Goal: Task Accomplishment & Management: Manage account settings

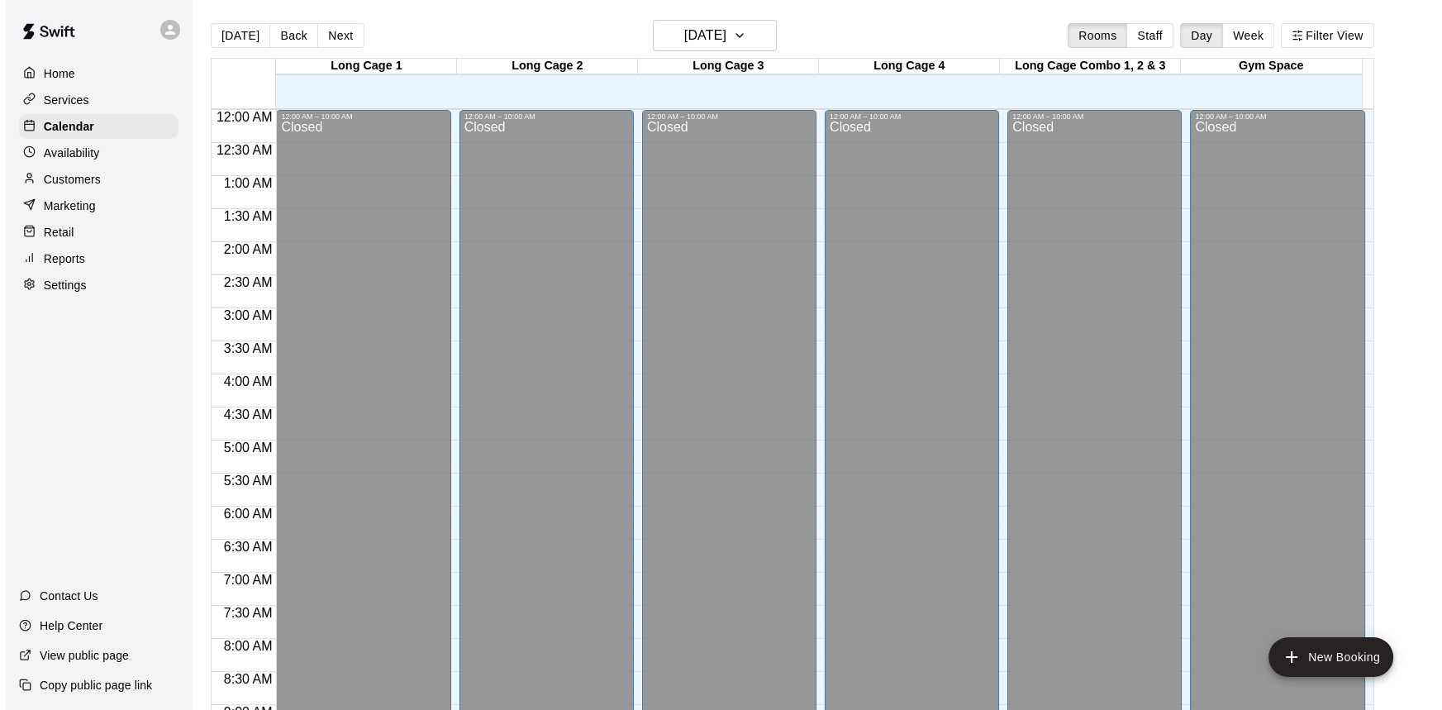
scroll to position [691, 0]
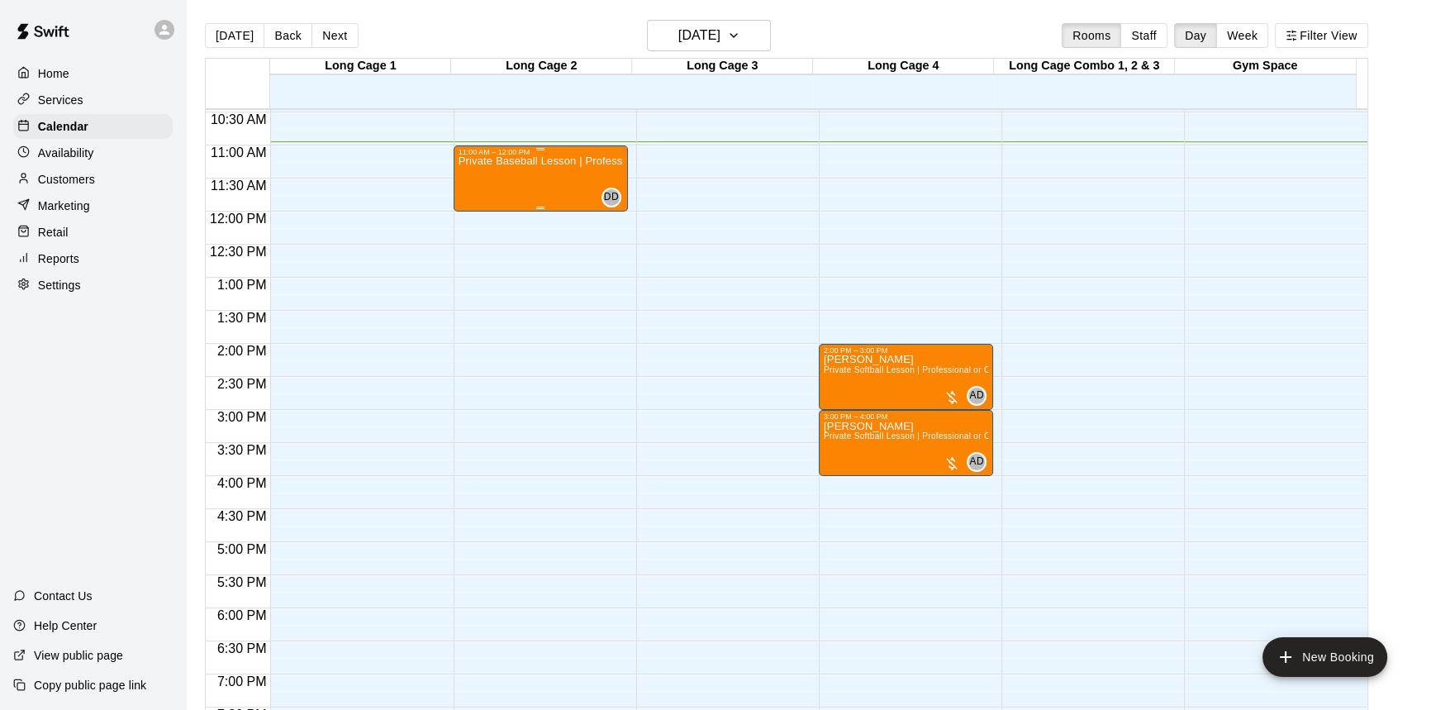
click at [552, 183] on div "Private Baseball Lesson | Professional or Collegiate Level Coach | 1 hour | 2 P…" at bounding box center [540, 511] width 164 height 710
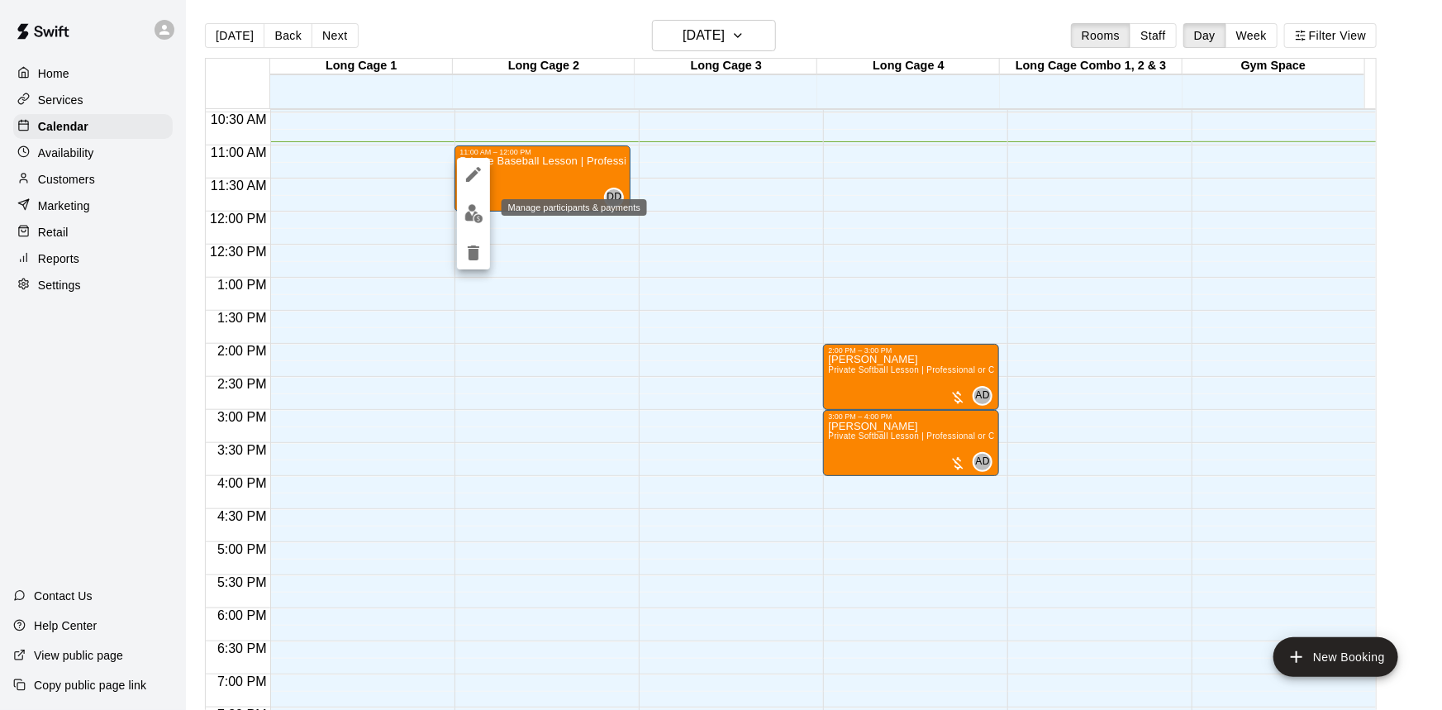
click at [480, 214] on img "edit" at bounding box center [473, 213] width 19 height 19
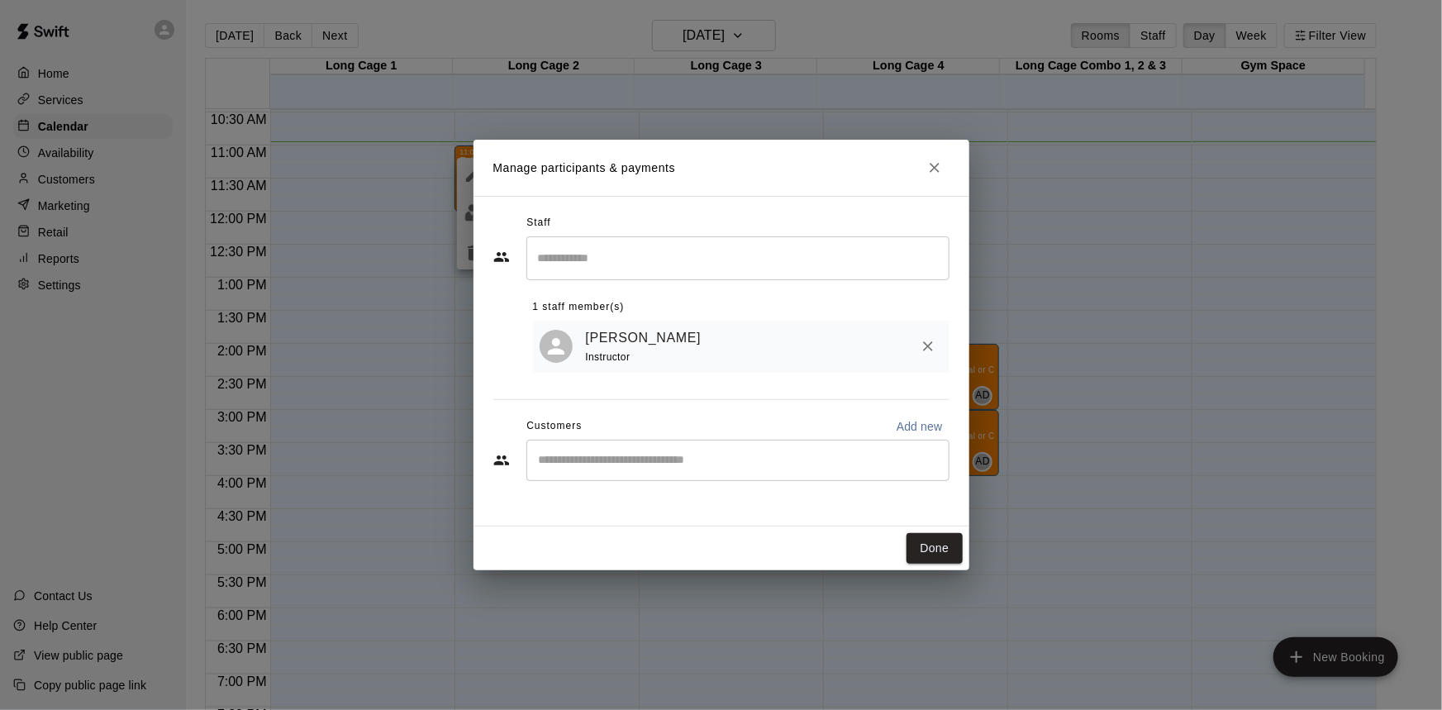
click at [920, 165] on h2 "Manage participants & payments" at bounding box center [721, 168] width 496 height 56
click at [924, 164] on button "Close" at bounding box center [934, 168] width 30 height 30
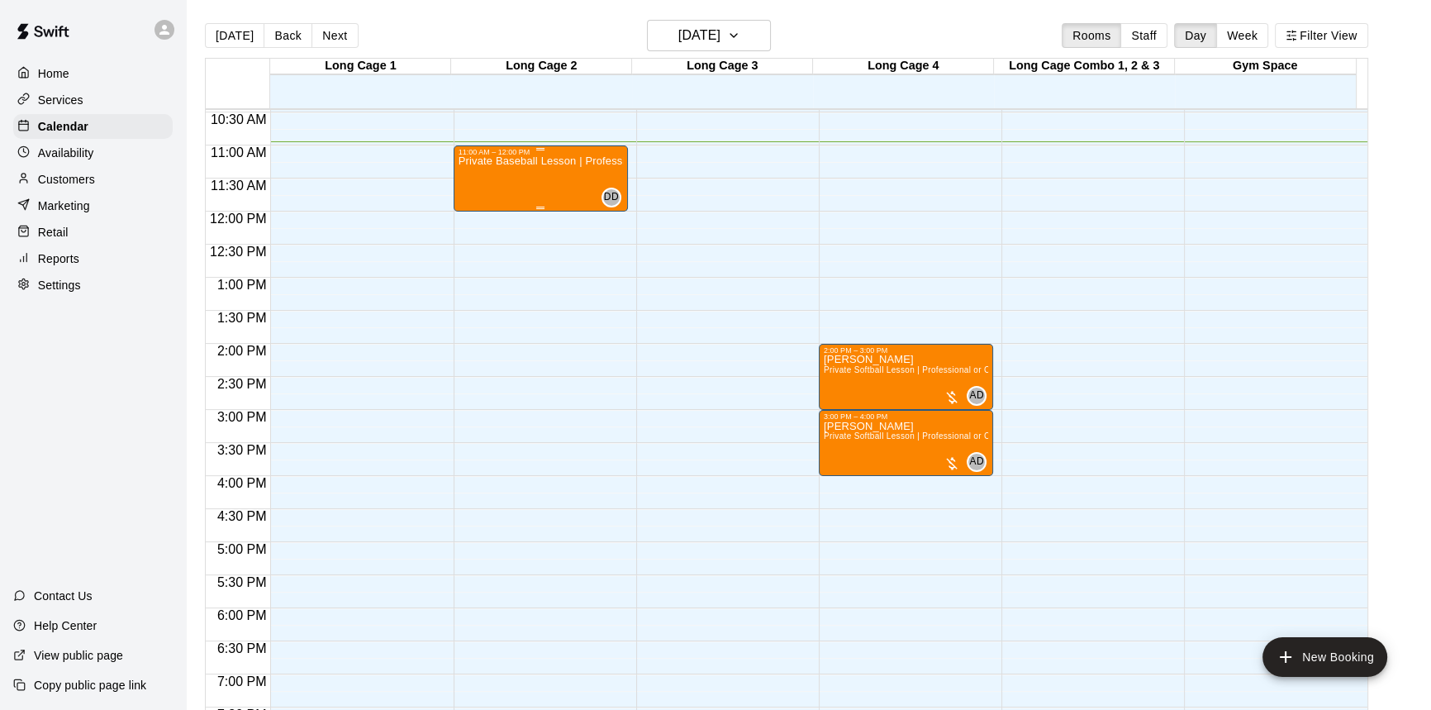
click at [513, 161] on p "Private Baseball Lesson | Professional or Collegiate Level Coach | 1 hour | 2 P…" at bounding box center [540, 161] width 164 height 0
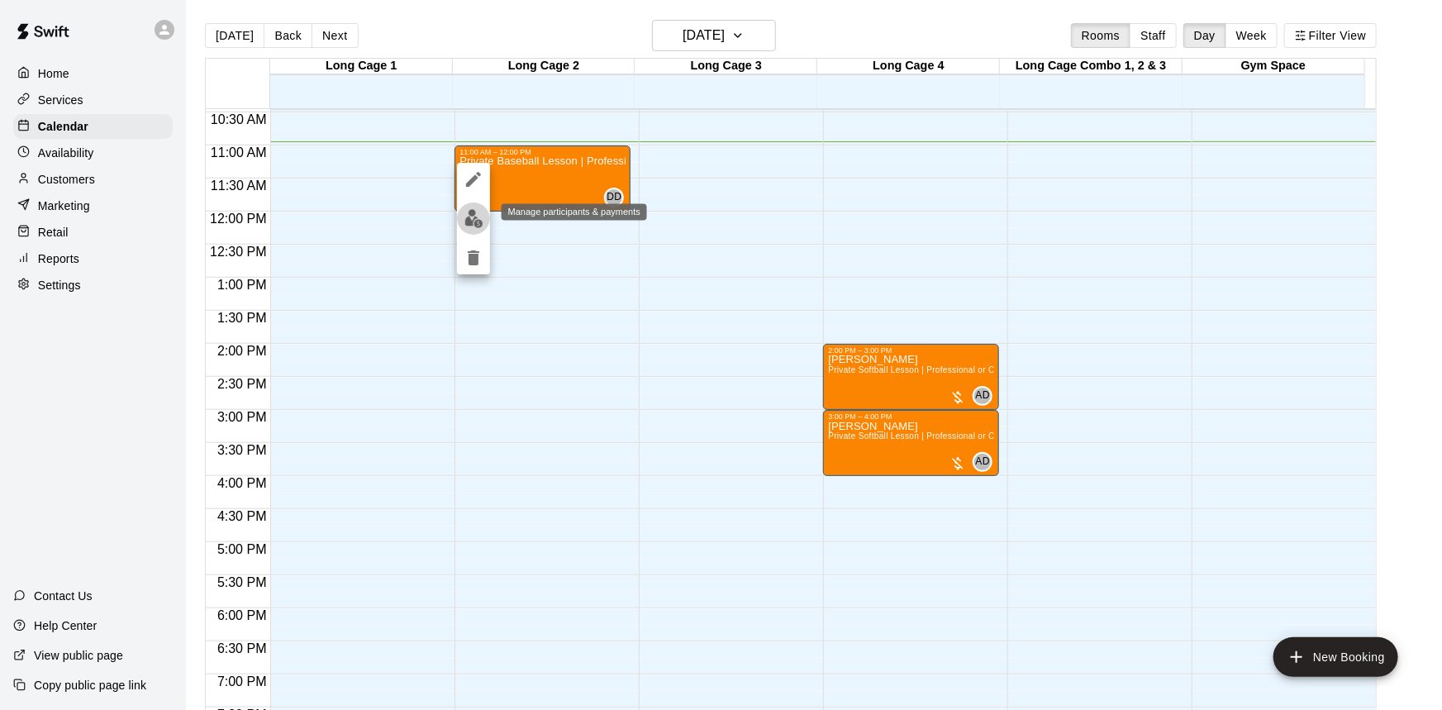
click at [473, 219] on img "edit" at bounding box center [473, 218] width 19 height 19
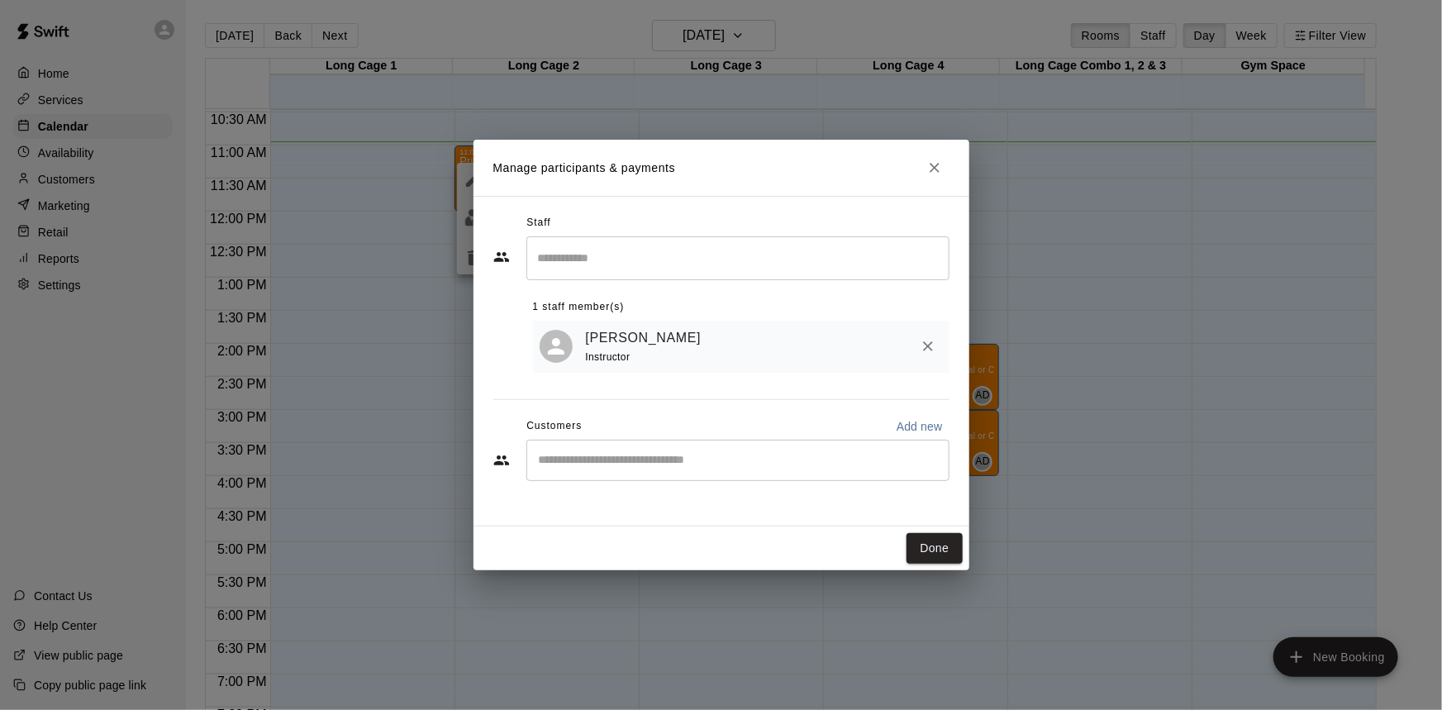
click at [933, 167] on icon "Close" at bounding box center [934, 168] width 10 height 10
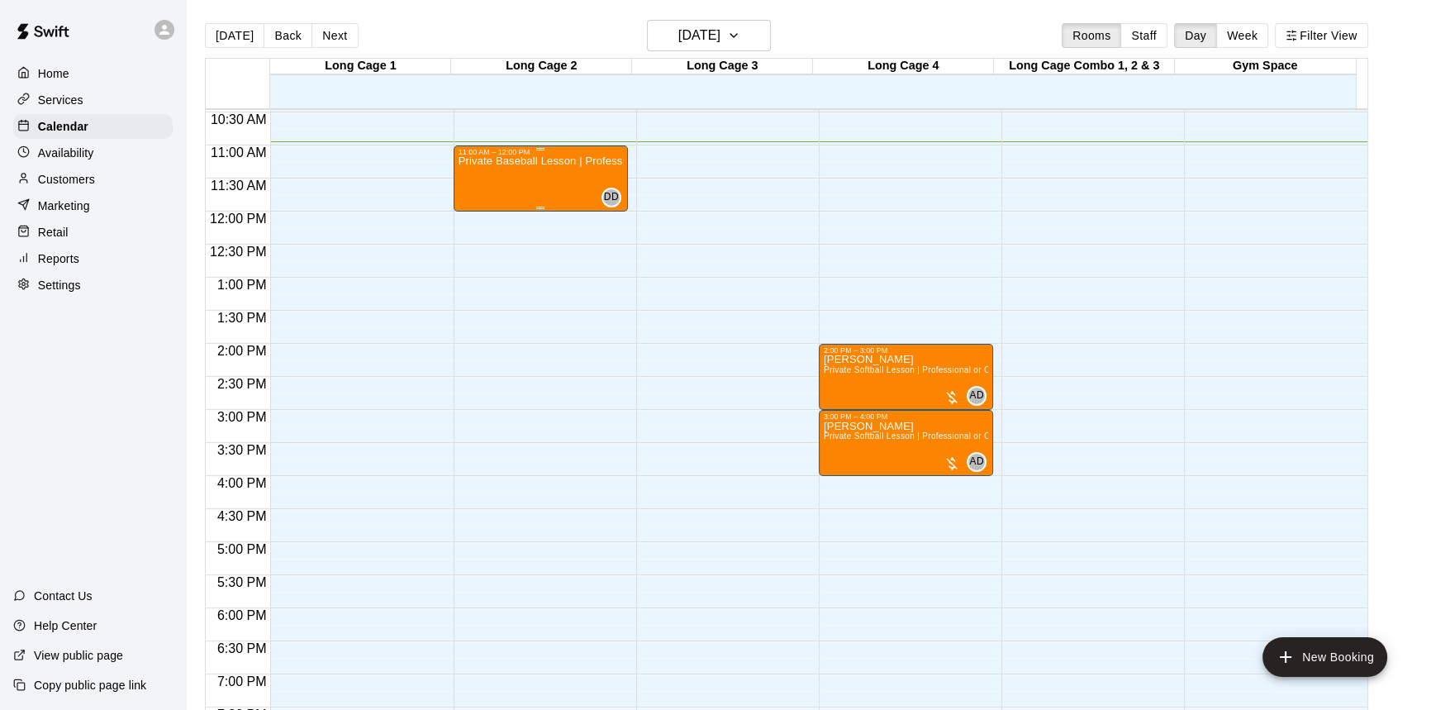
click at [460, 191] on div "Private Baseball Lesson | Professional or Collegiate Level Coach | 1 hour | 2 P…" at bounding box center [540, 511] width 164 height 710
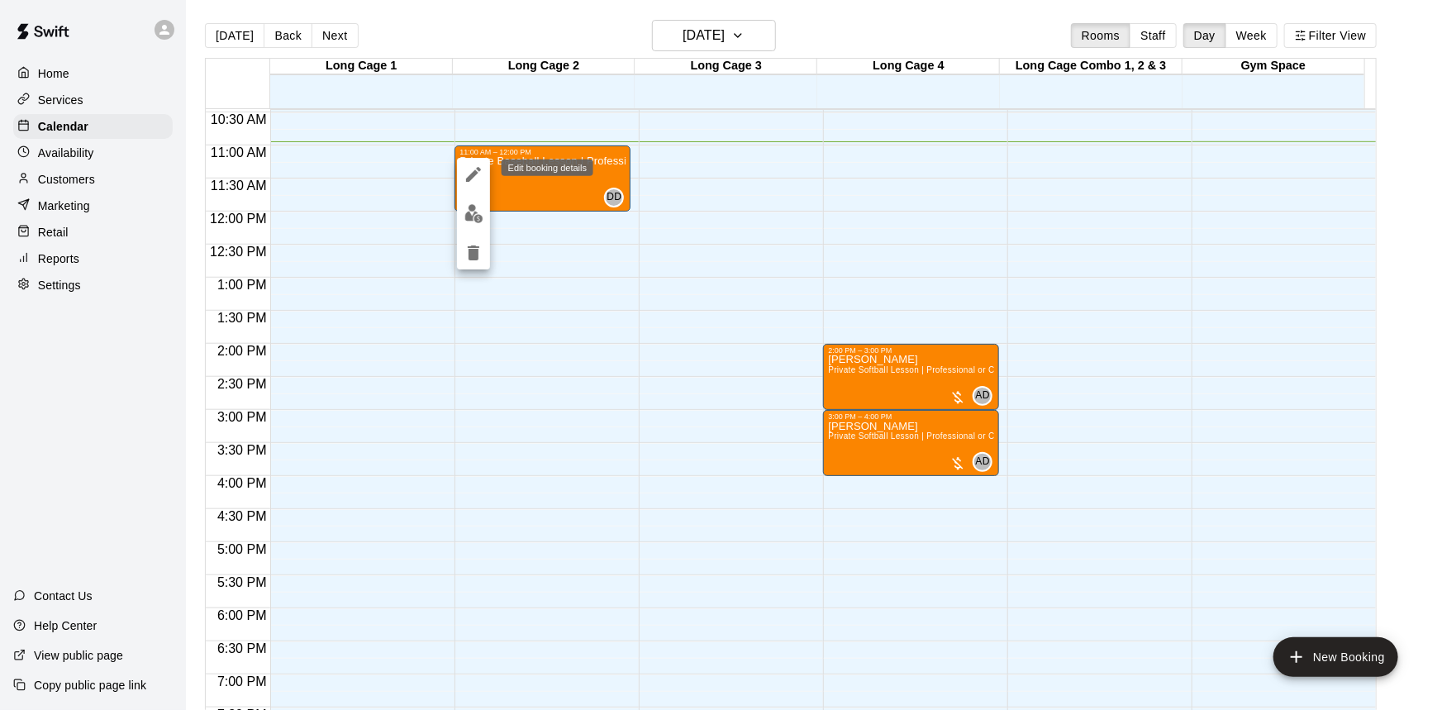
click at [471, 177] on icon "edit" at bounding box center [473, 174] width 15 height 15
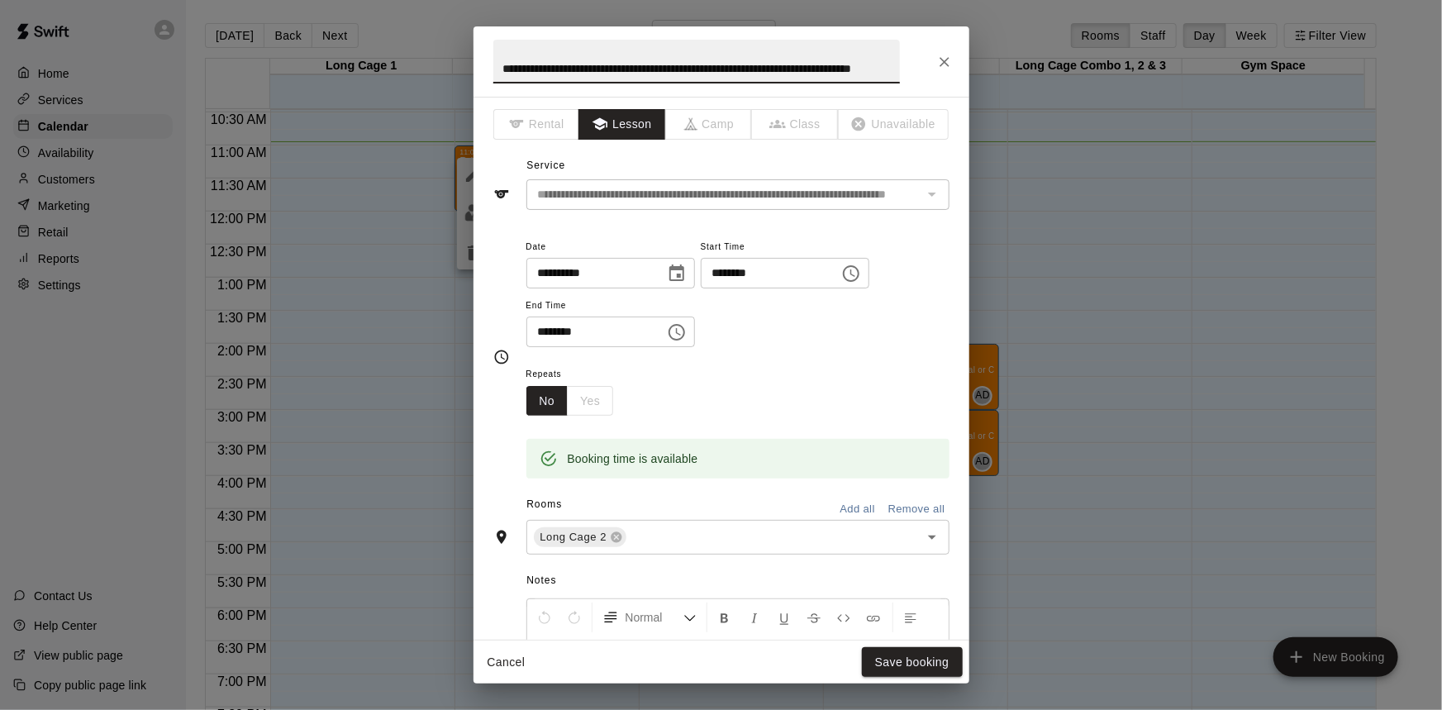
scroll to position [0, 0]
click at [945, 62] on icon "Close" at bounding box center [944, 62] width 10 height 10
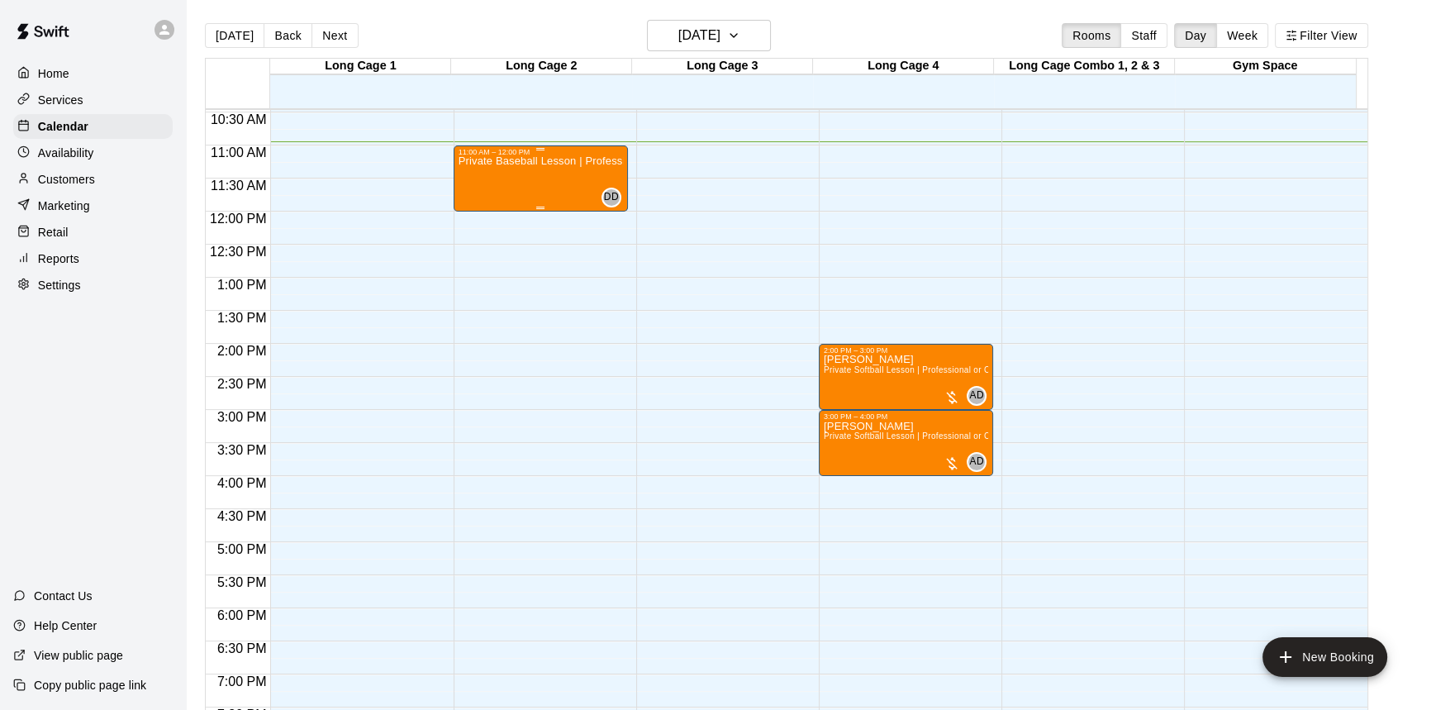
click at [505, 184] on div "Private Baseball Lesson | Professional or Collegiate Level Coach | 1 hour | 2 P…" at bounding box center [540, 511] width 164 height 710
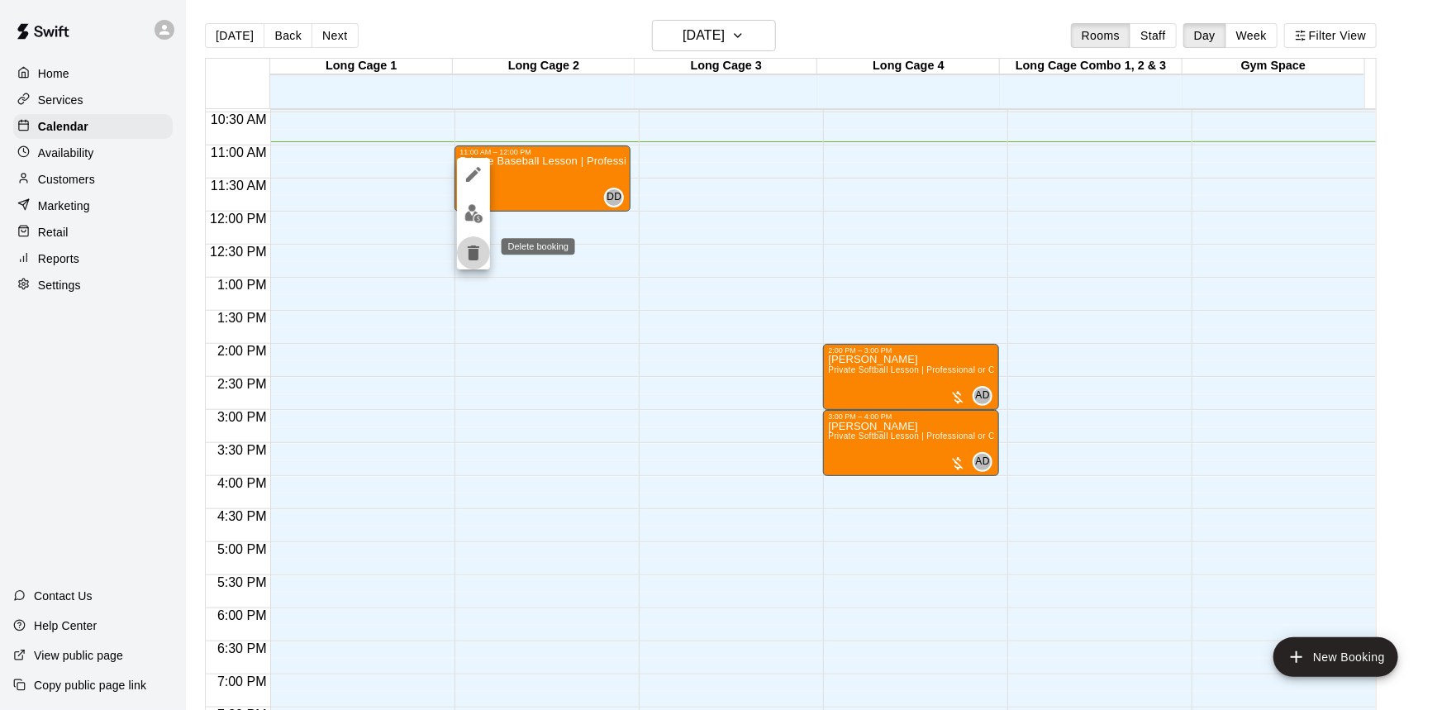
click at [468, 249] on icon "delete" at bounding box center [474, 252] width 12 height 15
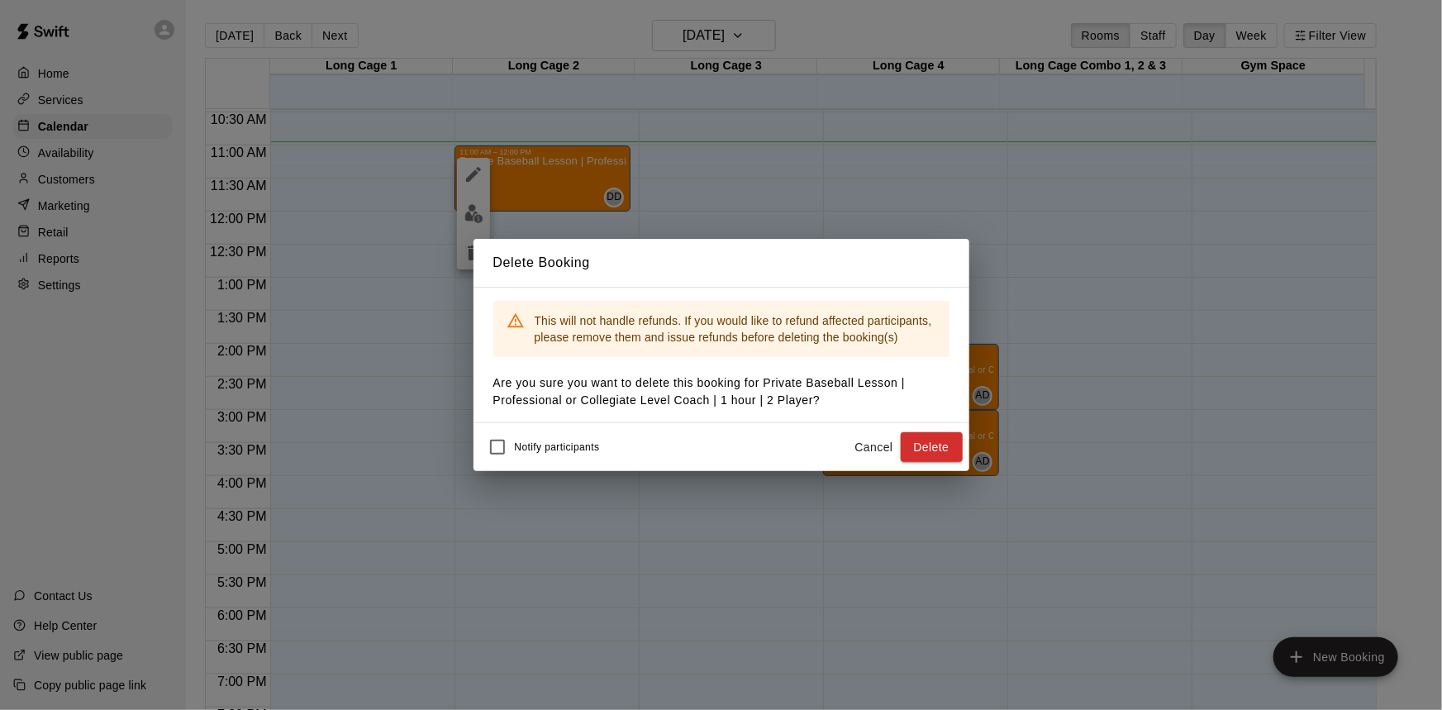
drag, startPoint x: 914, startPoint y: 440, endPoint x: 904, endPoint y: 434, distance: 11.9
click at [914, 440] on button "Delete" at bounding box center [931, 447] width 62 height 31
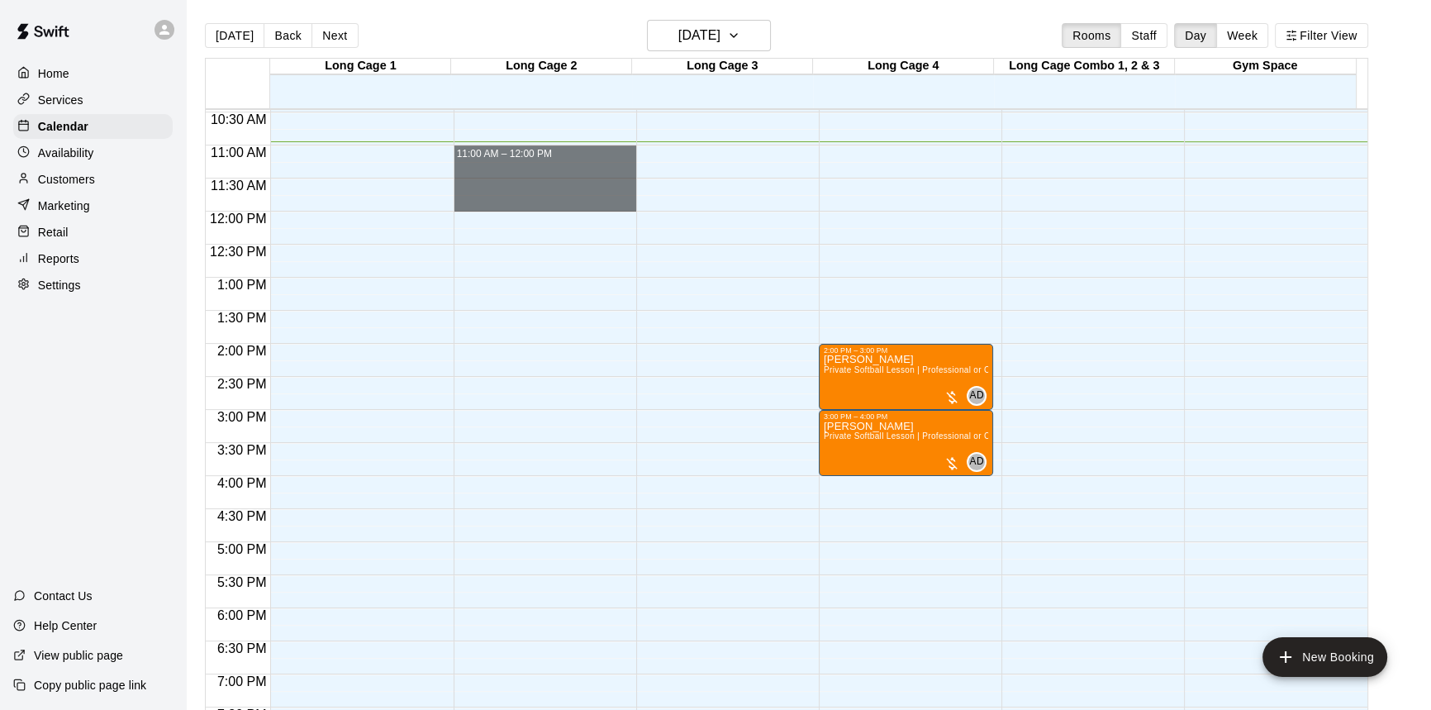
drag, startPoint x: 574, startPoint y: 149, endPoint x: 599, endPoint y: 197, distance: 54.7
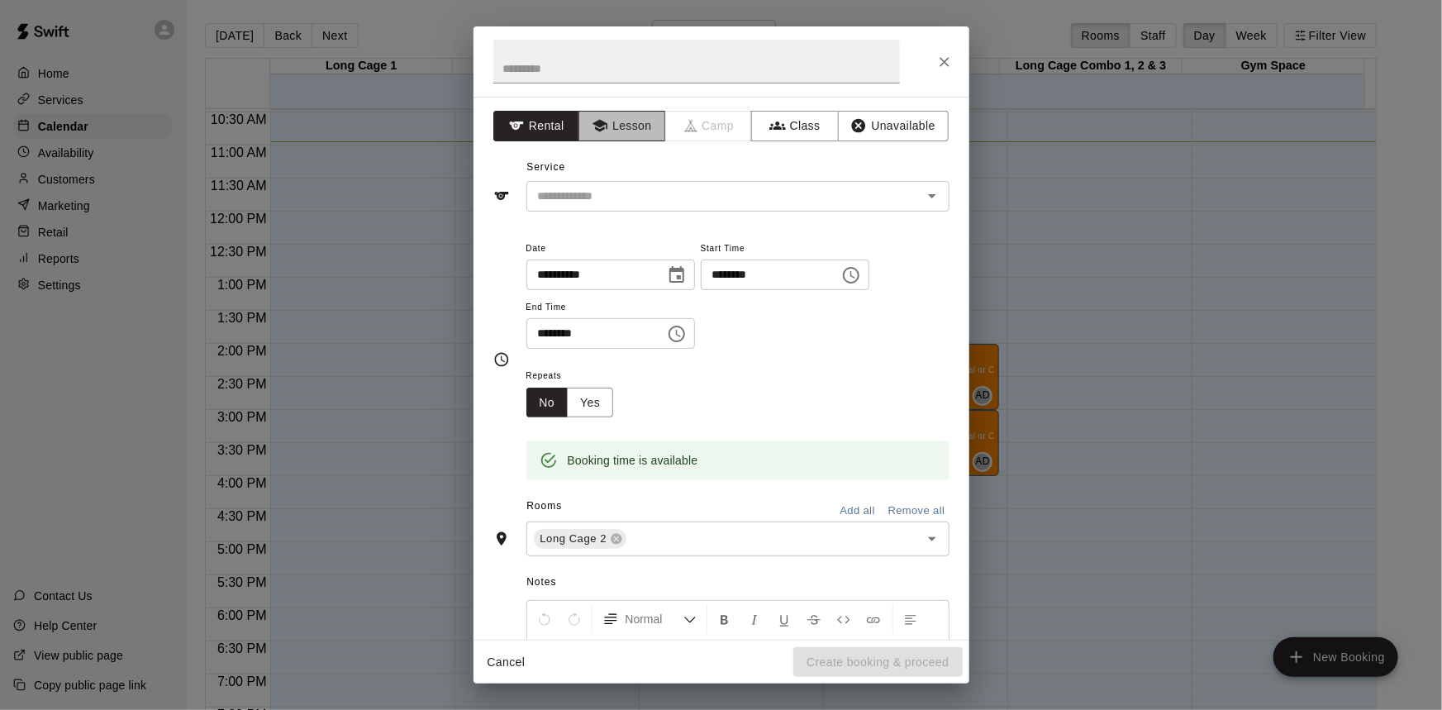
click at [611, 128] on button "Lesson" at bounding box center [621, 126] width 87 height 31
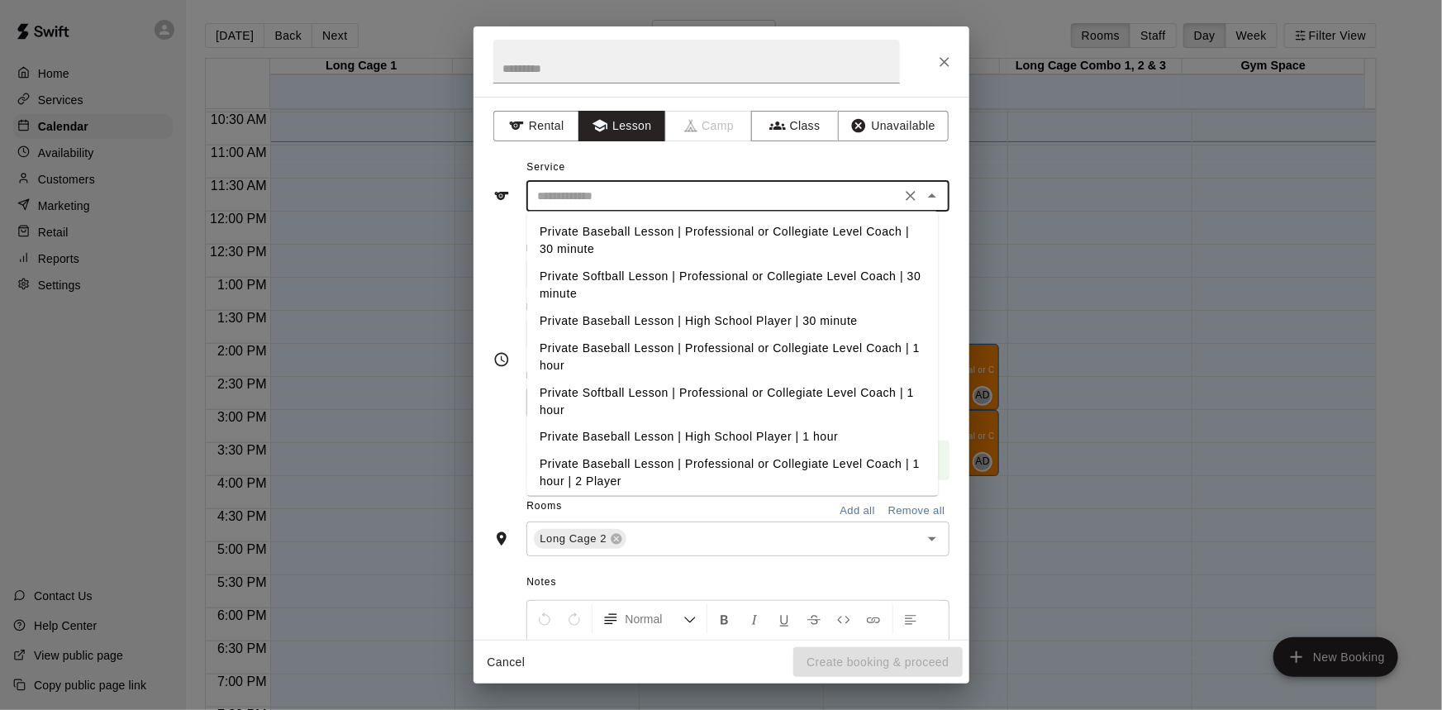
click at [625, 186] on input "text" at bounding box center [713, 196] width 364 height 21
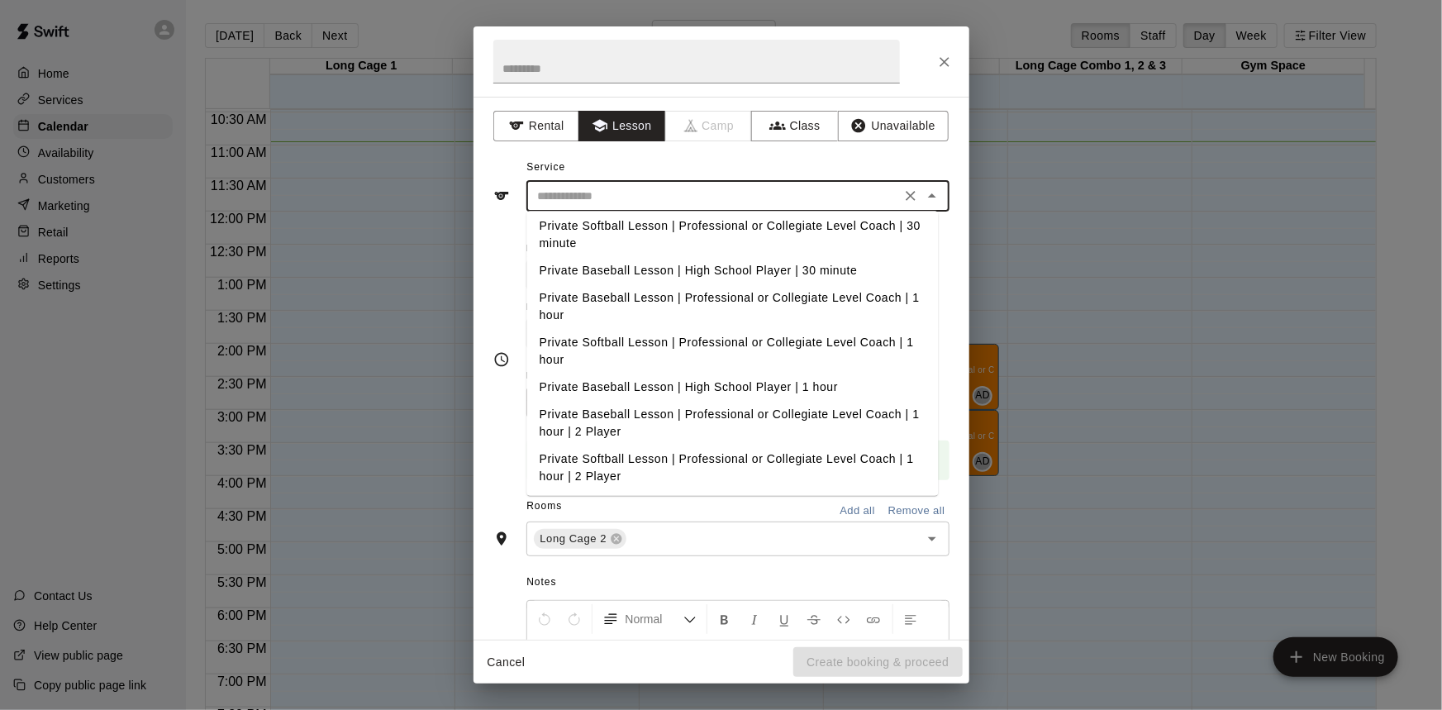
scroll to position [45, 0]
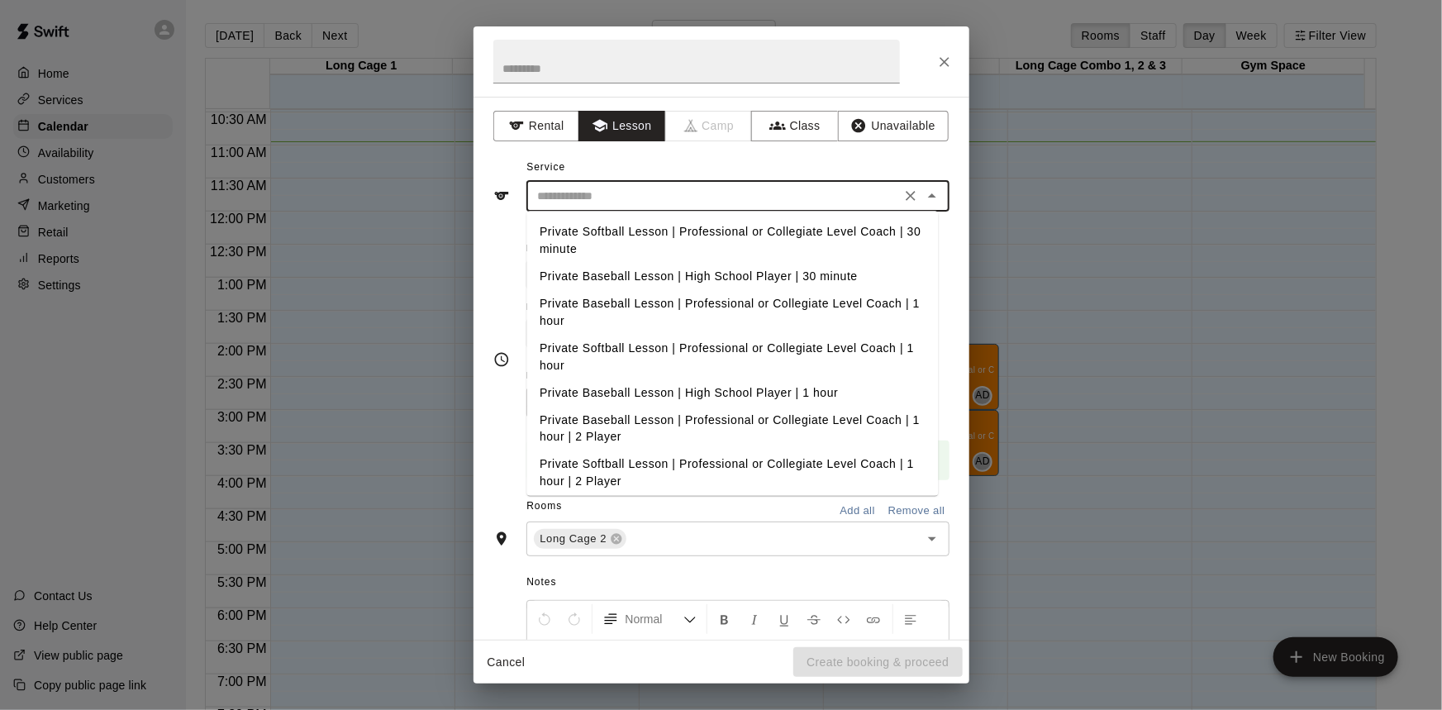
click at [817, 354] on li "Private Softball Lesson | Professional or Collegiate Level Coach | 1 hour" at bounding box center [731, 357] width 411 height 45
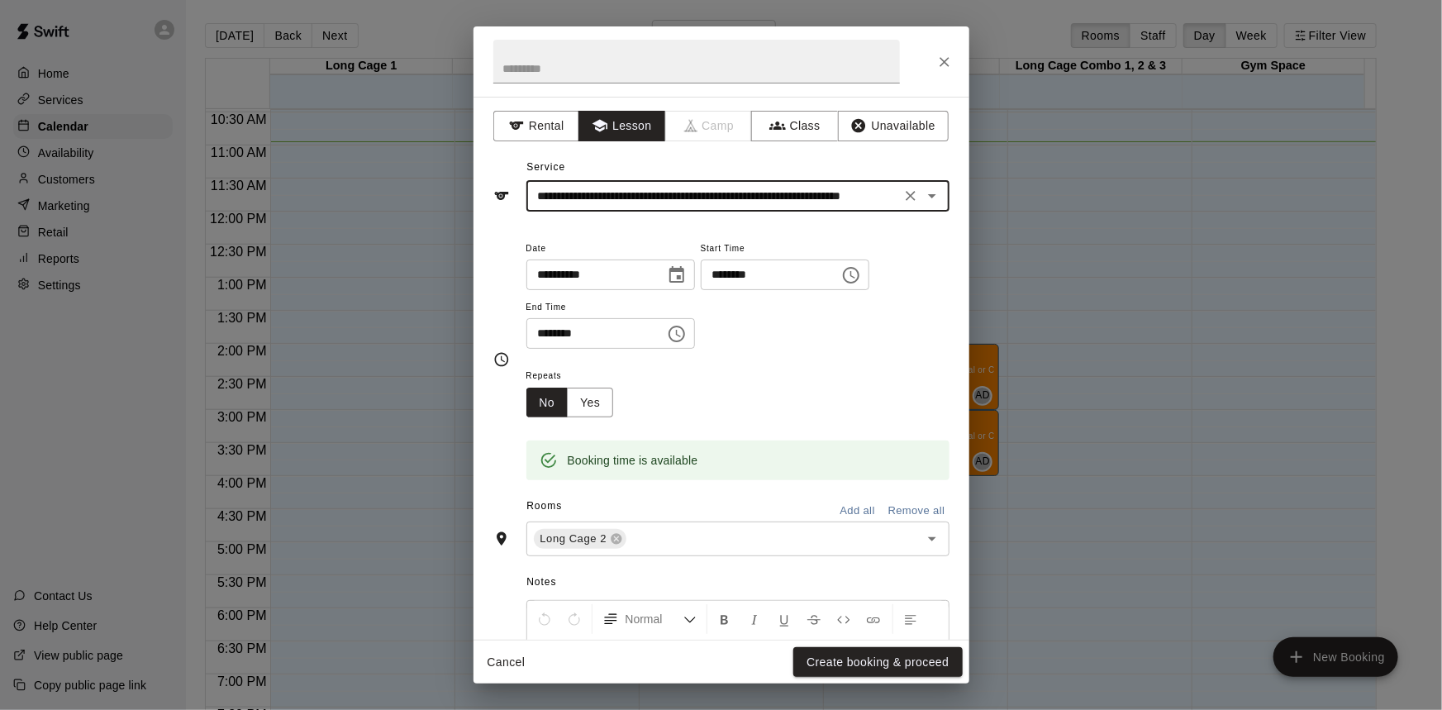
click at [712, 205] on input "**********" at bounding box center [713, 196] width 364 height 21
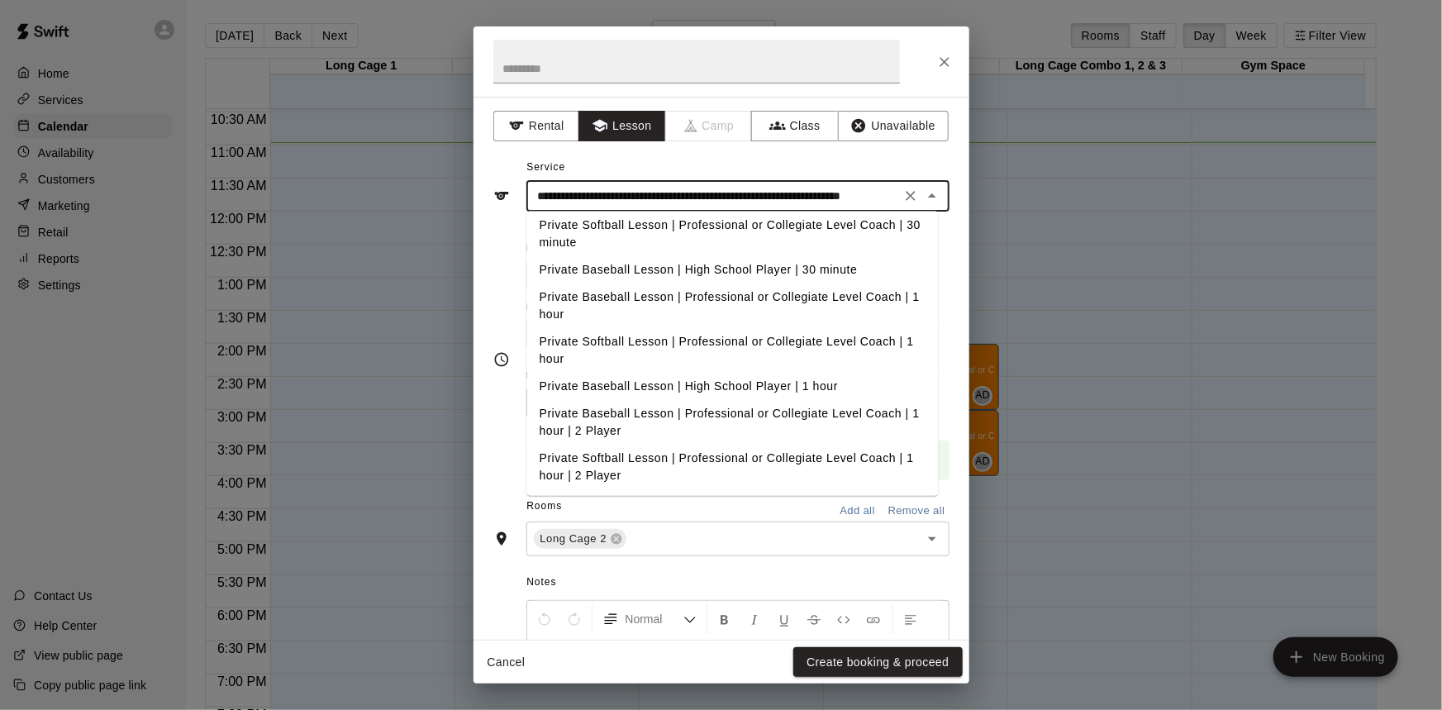
scroll to position [74, 0]
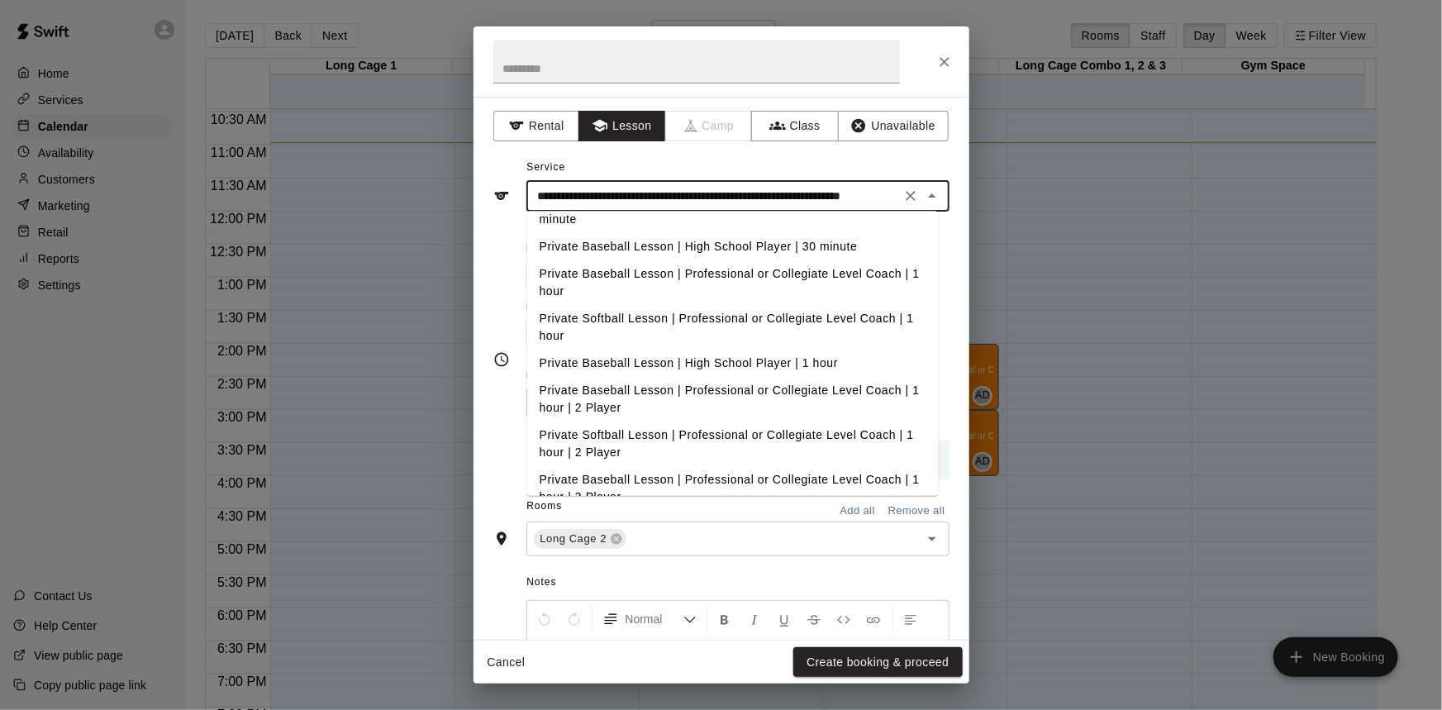
click at [706, 275] on li "Private Baseball Lesson | Professional or Collegiate Level Coach | 1 hour" at bounding box center [731, 282] width 411 height 45
type input "**********"
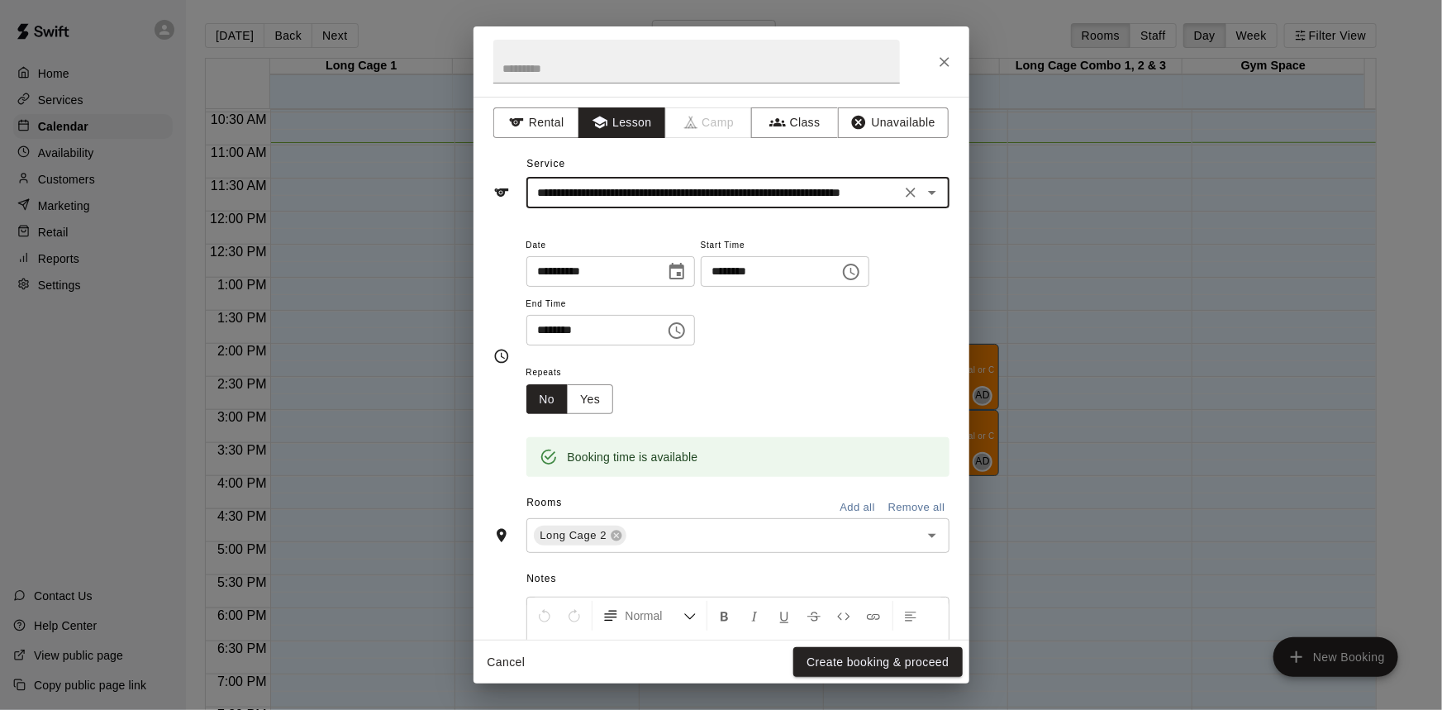
scroll to position [0, 0]
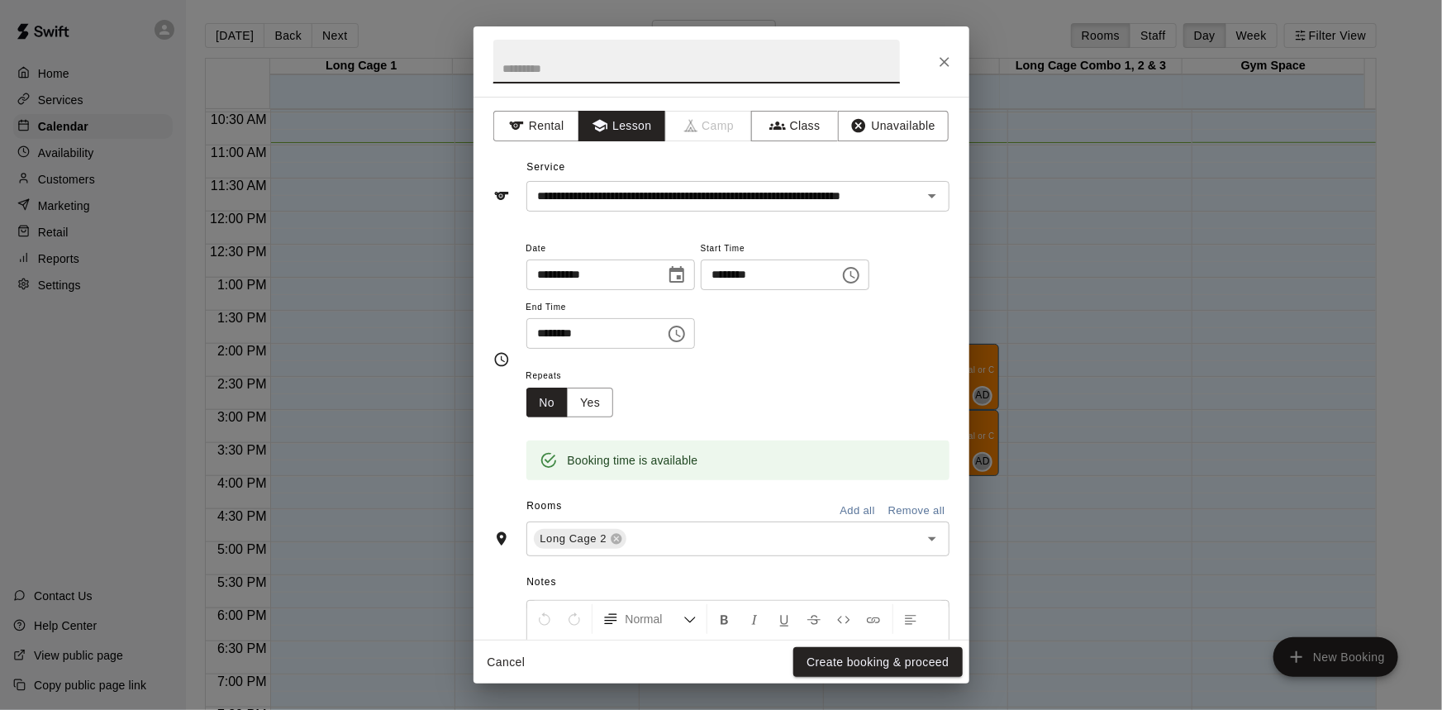
click at [591, 72] on input "text" at bounding box center [696, 62] width 406 height 44
click at [854, 661] on button "Create booking & proceed" at bounding box center [877, 662] width 169 height 31
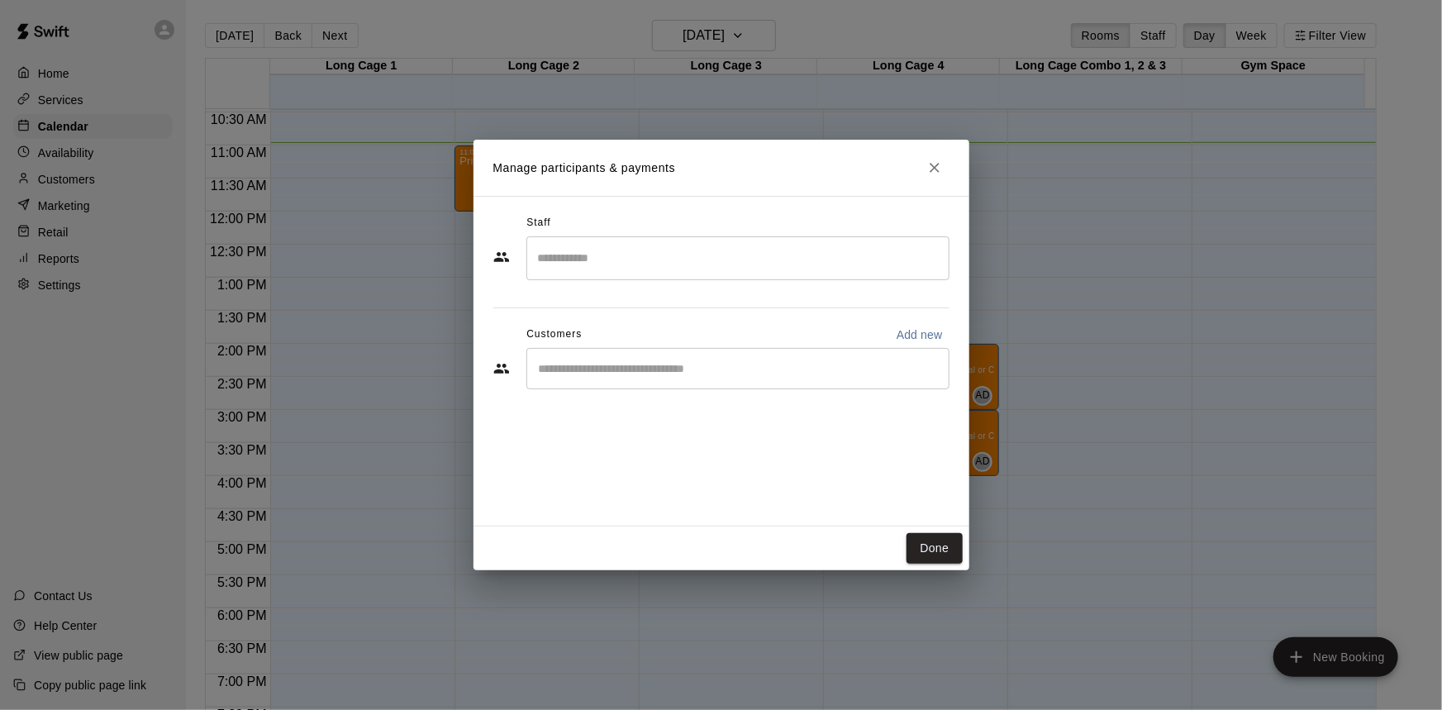
click at [673, 259] on input "Search staff" at bounding box center [738, 258] width 408 height 29
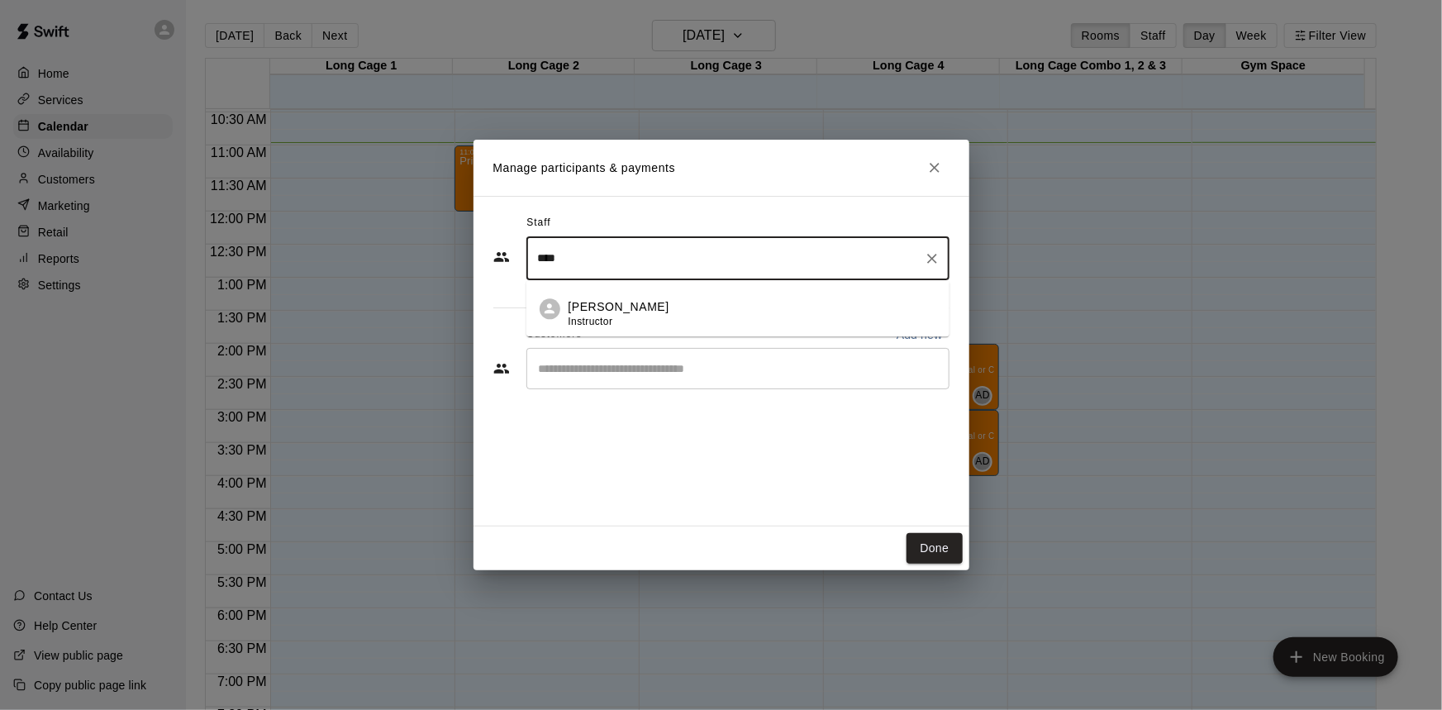
click at [657, 306] on p "[PERSON_NAME]" at bounding box center [618, 306] width 101 height 17
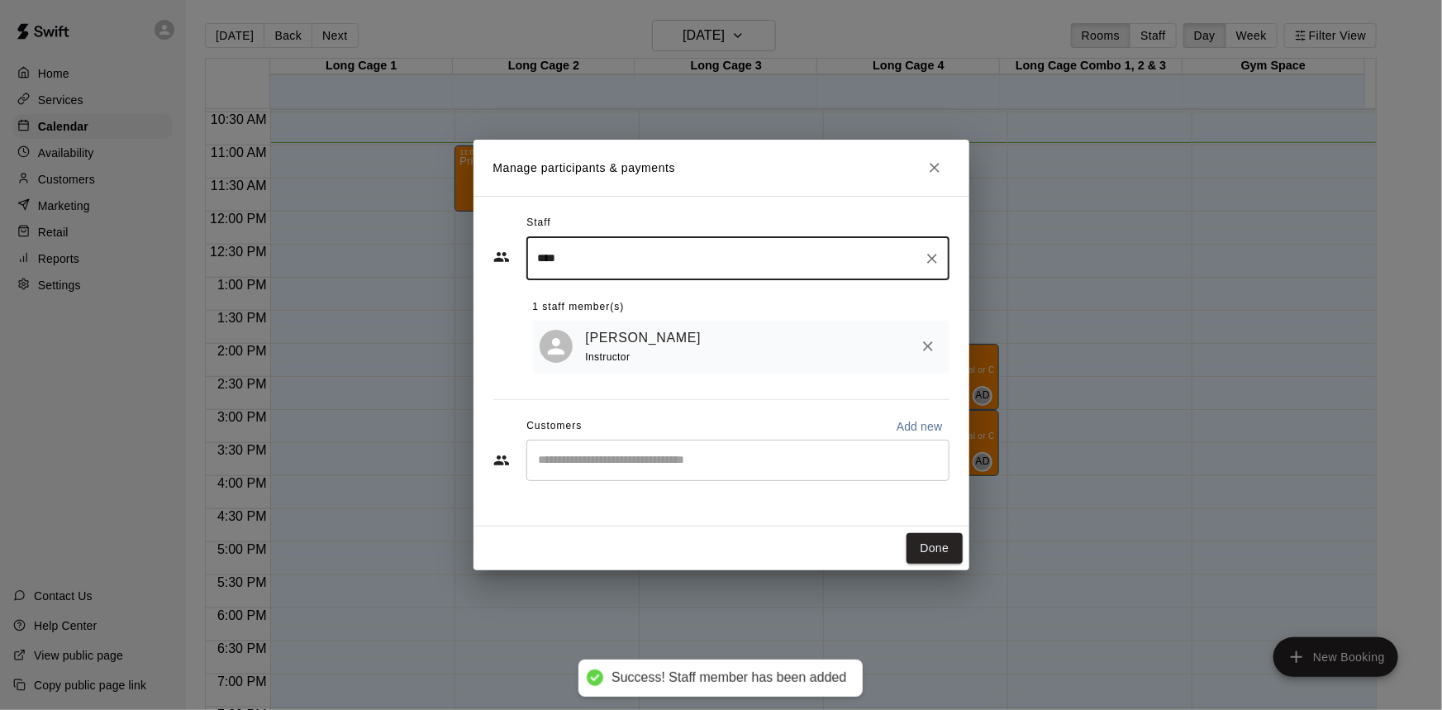
click at [610, 247] on input "****" at bounding box center [725, 258] width 383 height 29
type input "****"
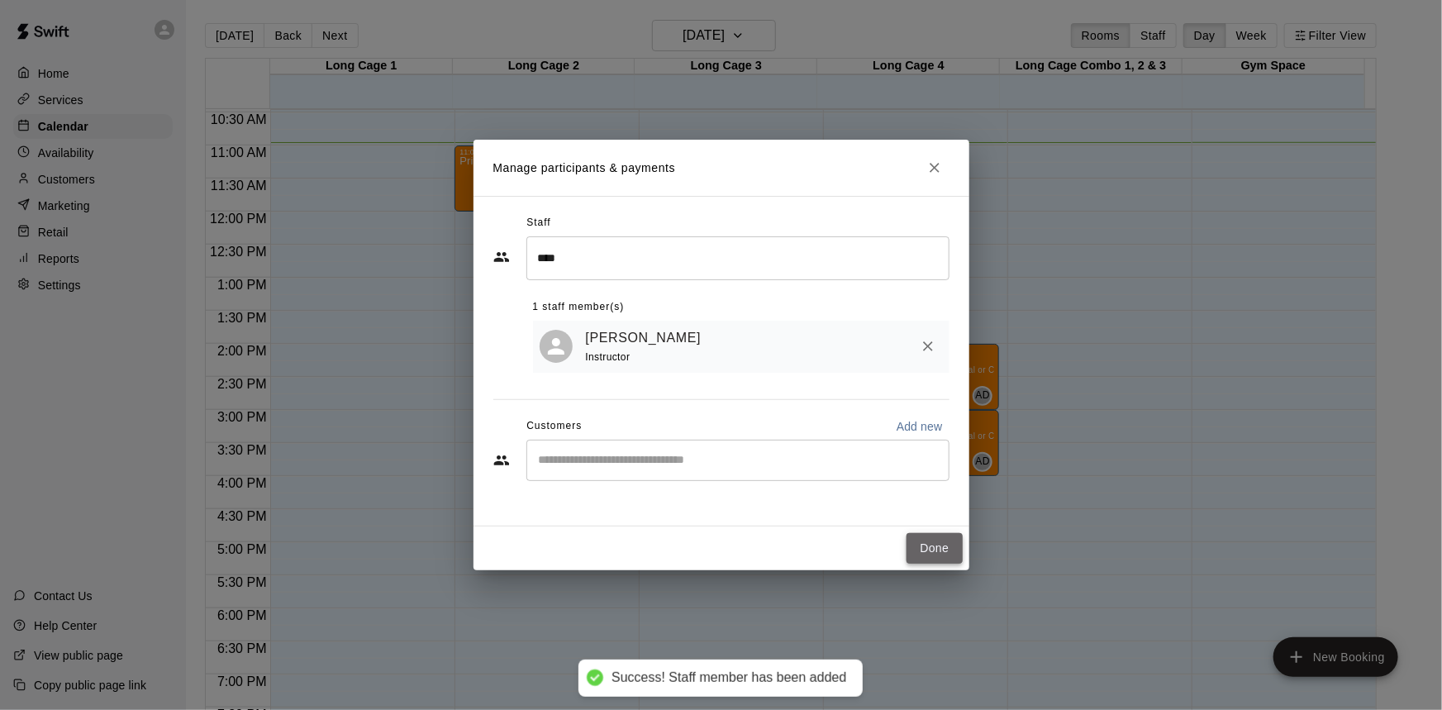
click at [943, 549] on button "Done" at bounding box center [933, 548] width 55 height 31
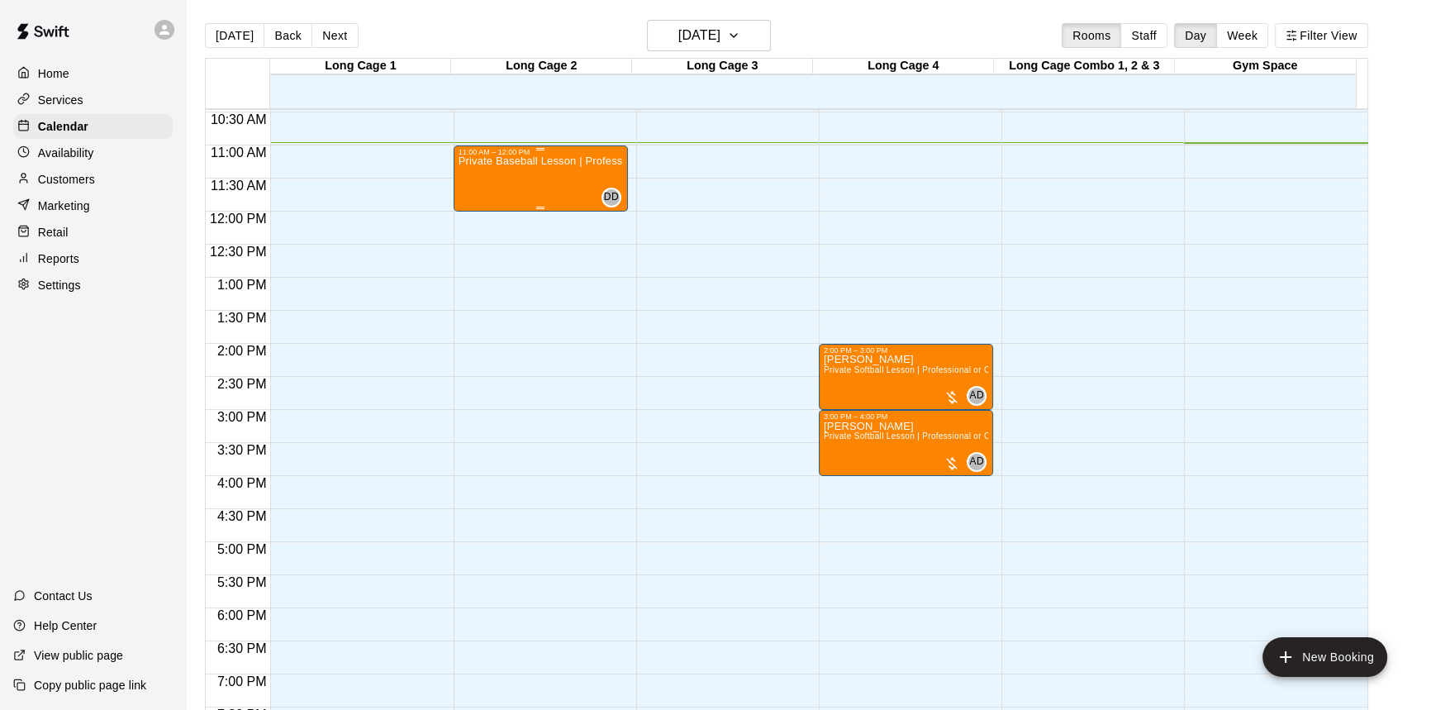
click at [578, 183] on div "Private Baseball Lesson | Professional or Collegiate Level Coach | 1 hour" at bounding box center [540, 511] width 164 height 710
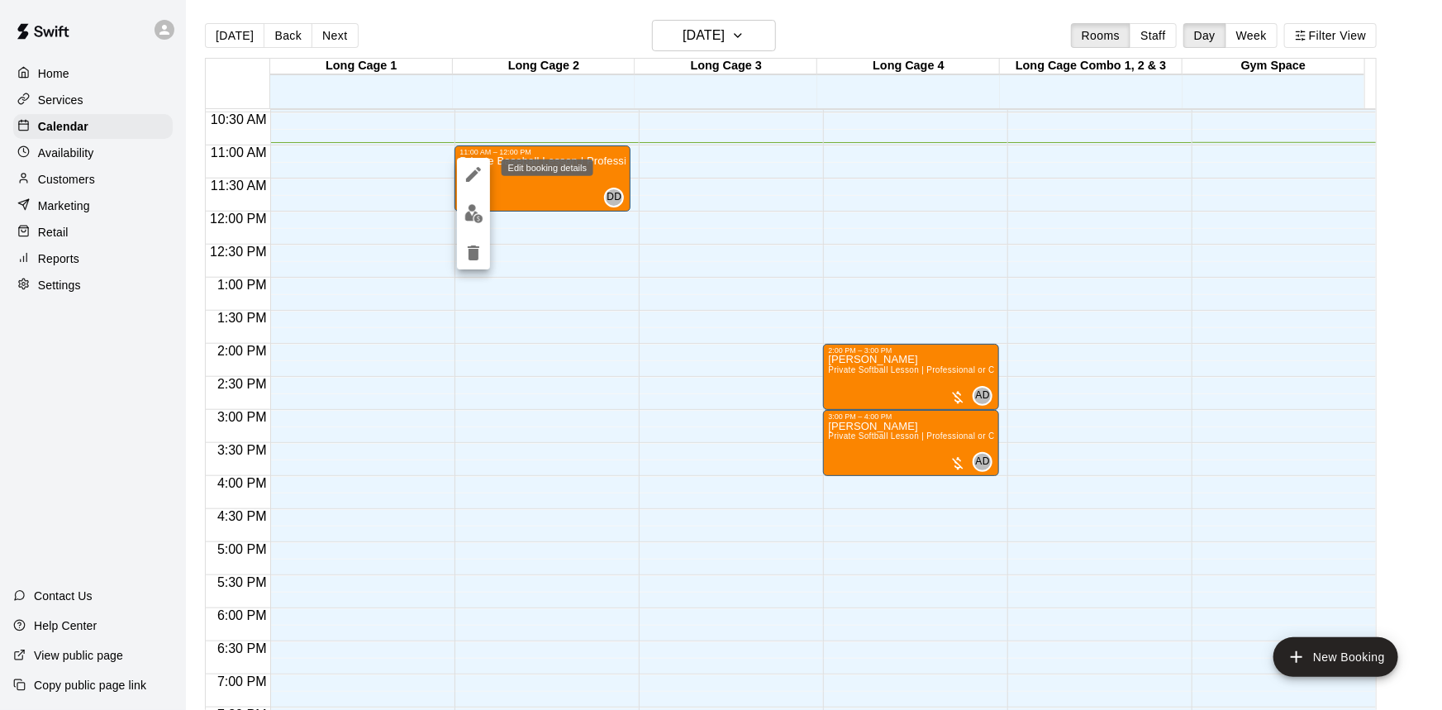
click at [474, 178] on icon "edit" at bounding box center [473, 174] width 20 height 20
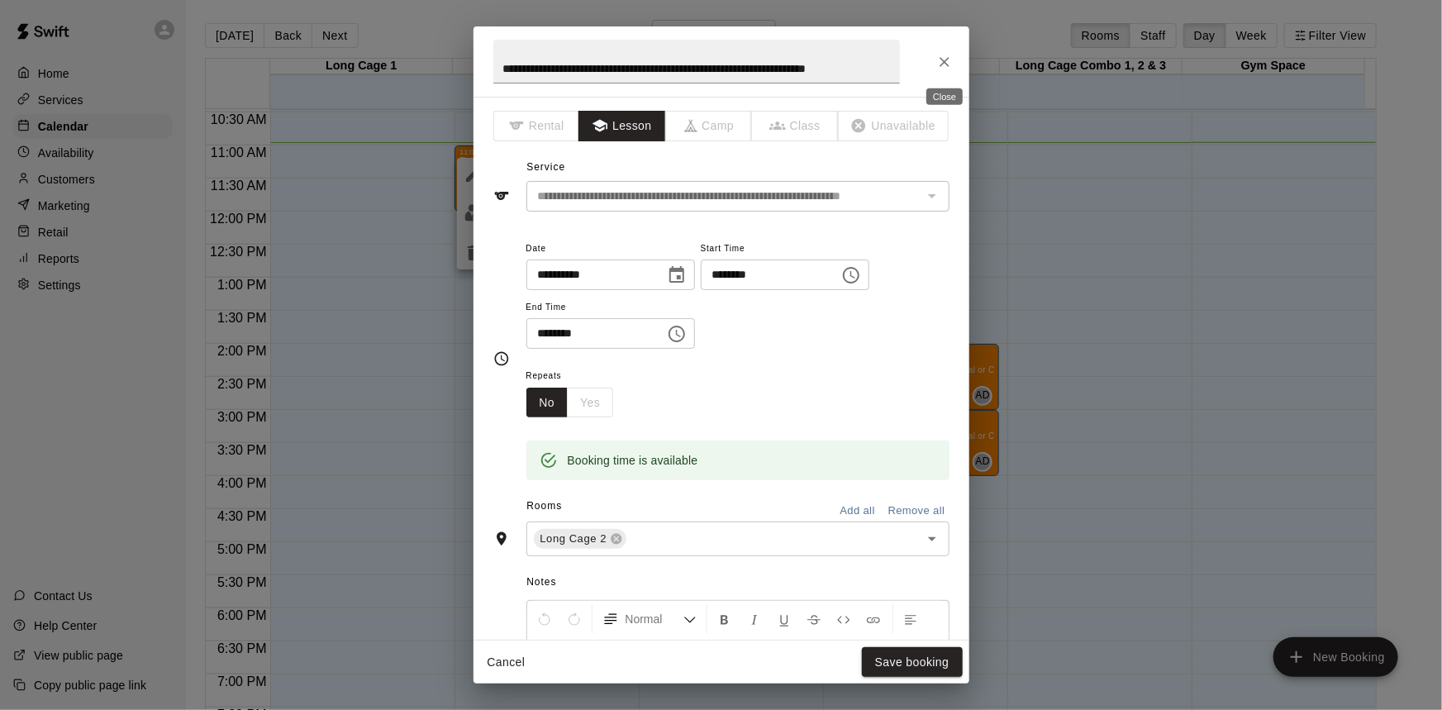
click at [941, 63] on icon "Close" at bounding box center [944, 62] width 17 height 17
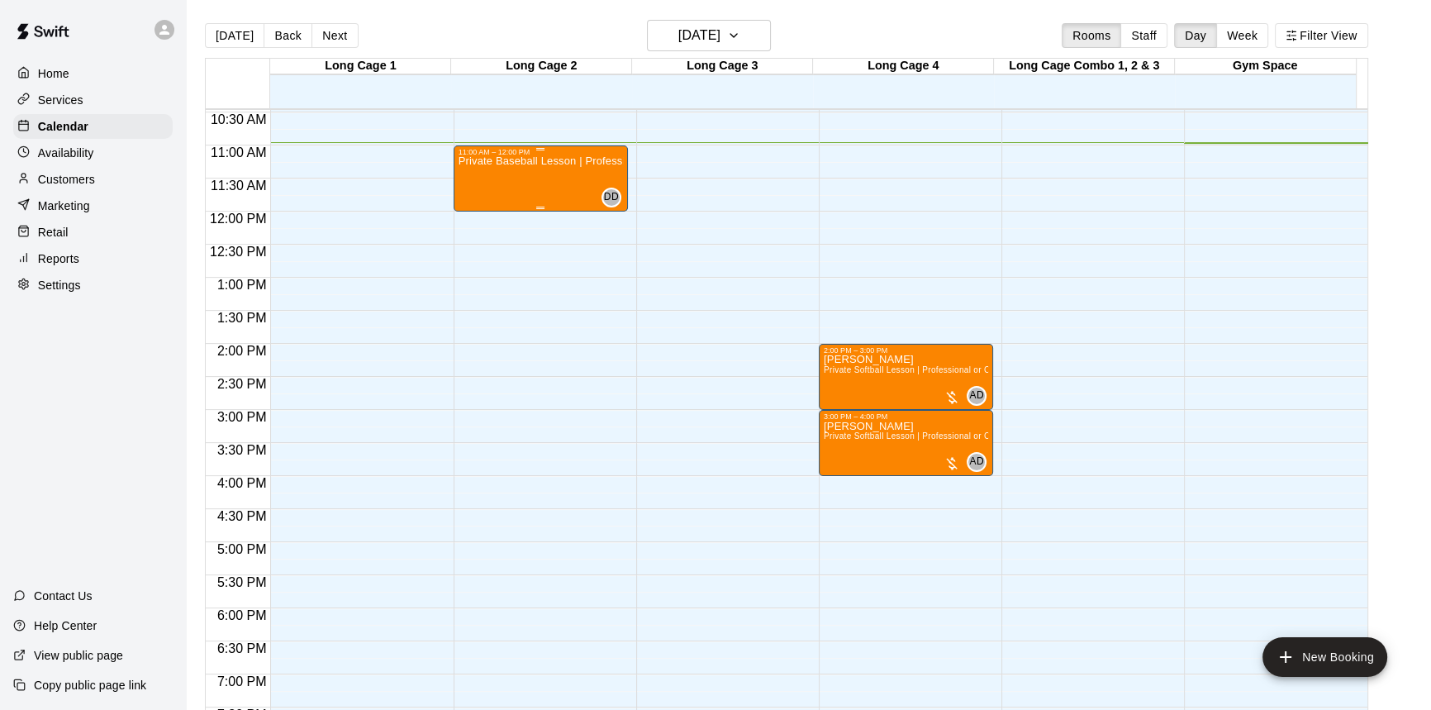
click at [551, 185] on div "Private Baseball Lesson | Professional or Collegiate Level Coach | 1 hour" at bounding box center [540, 511] width 164 height 710
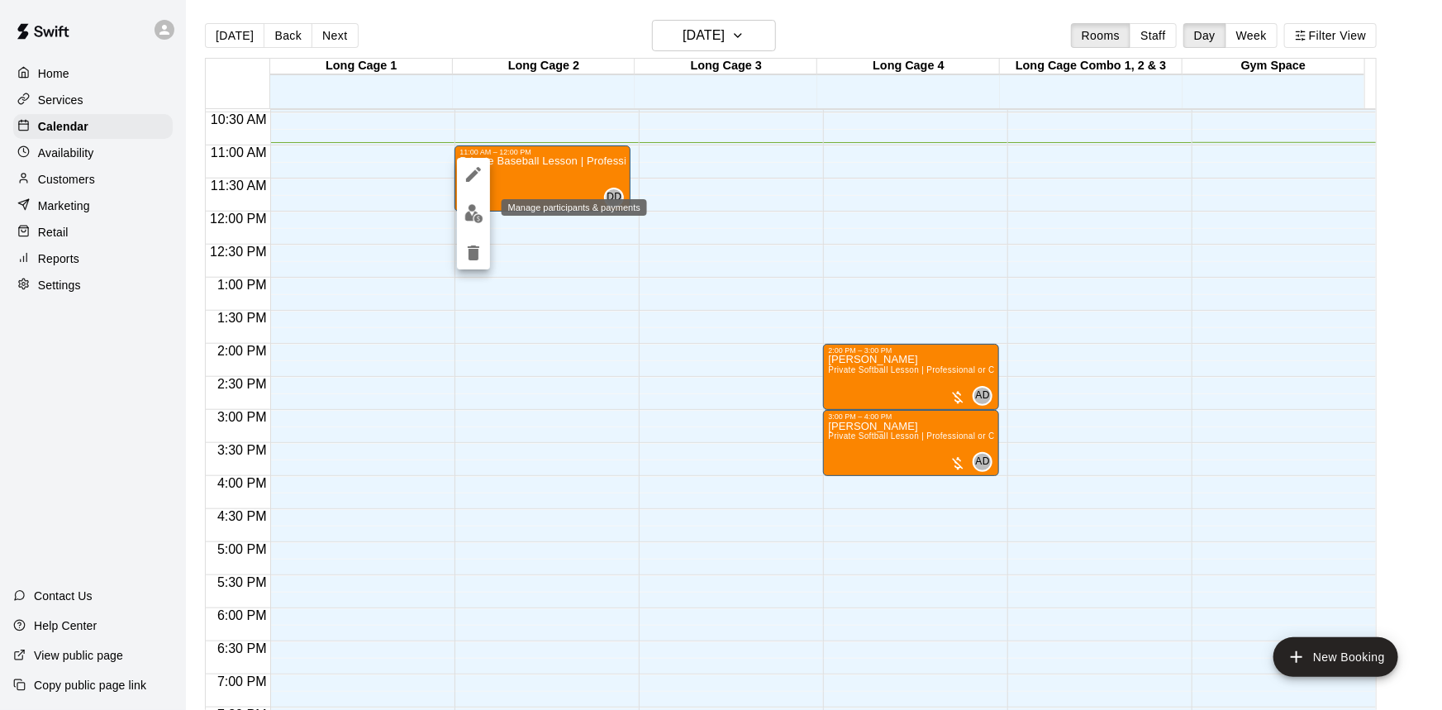
click at [480, 218] on img "edit" at bounding box center [473, 213] width 19 height 19
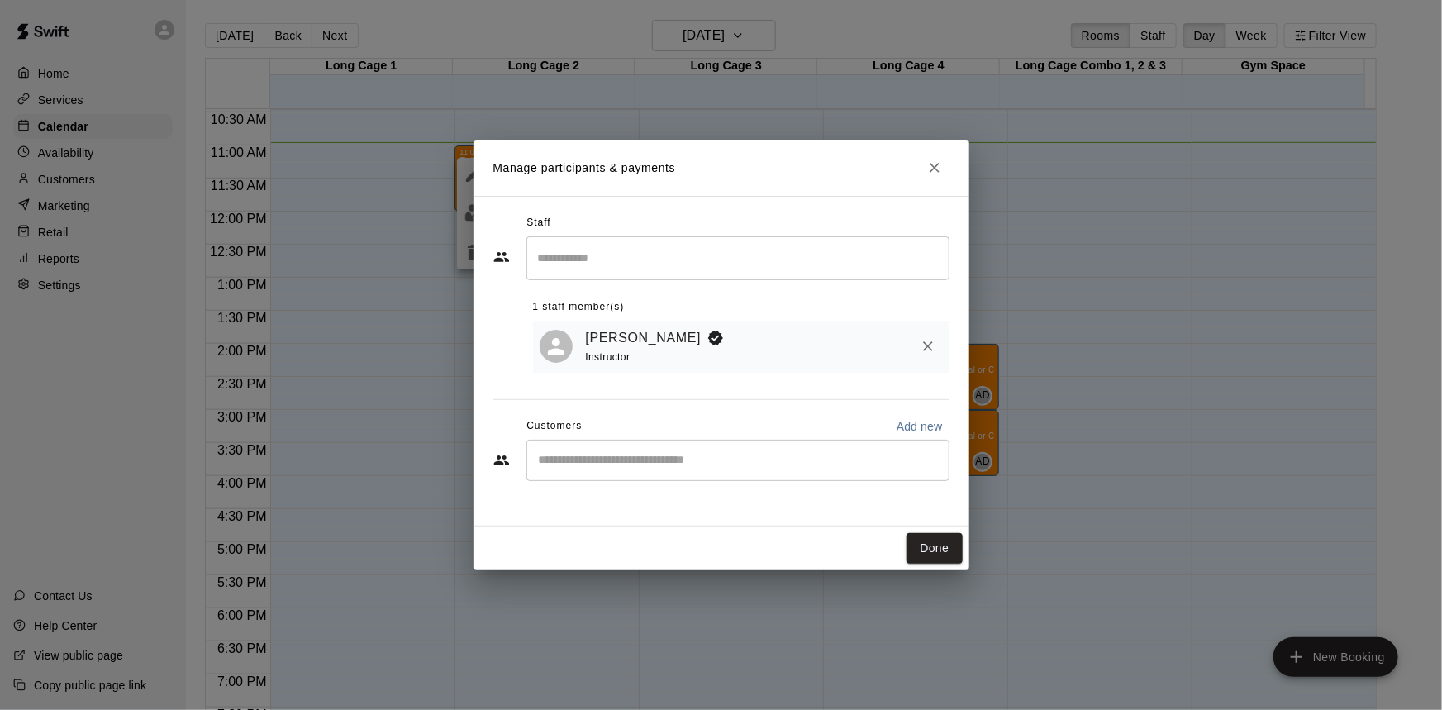
click at [617, 457] on input "Start typing to search customers..." at bounding box center [738, 460] width 408 height 17
click at [950, 553] on button "Done" at bounding box center [933, 548] width 55 height 31
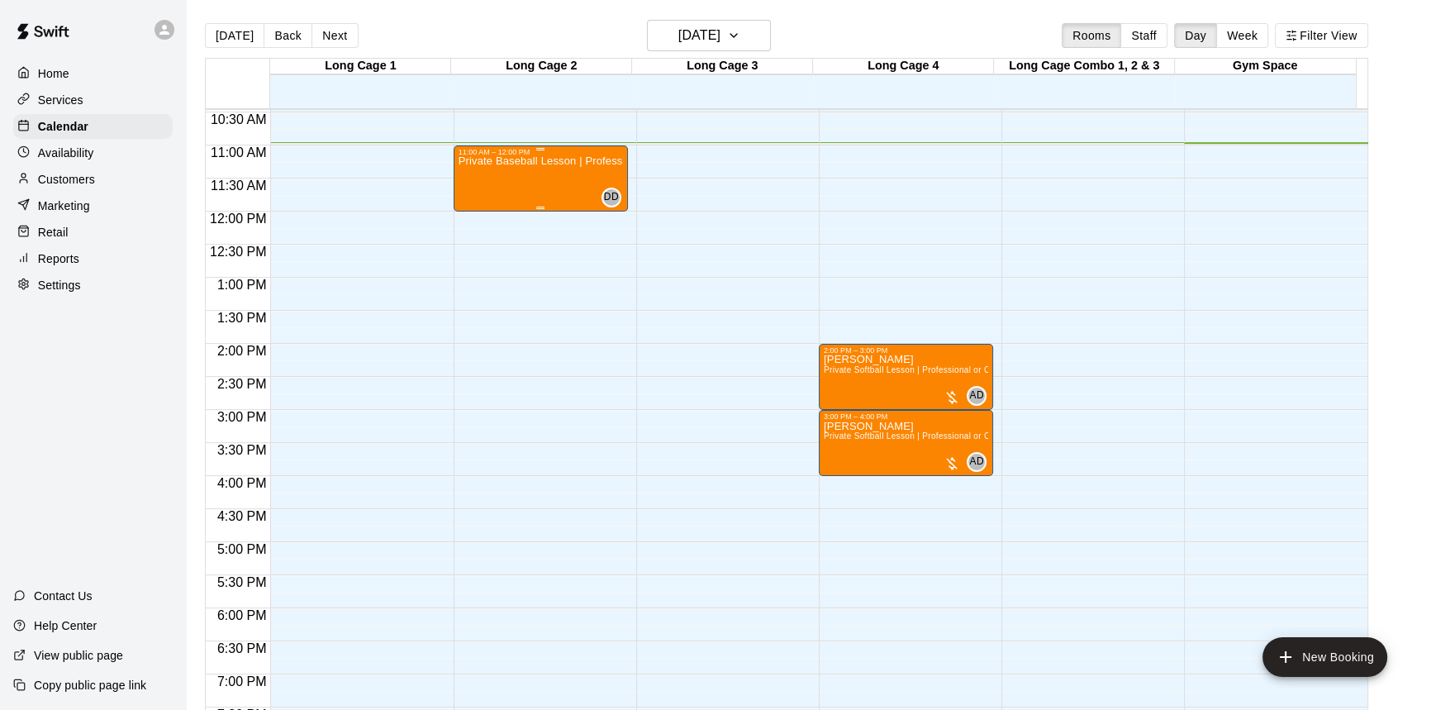
click at [496, 145] on div "11:00 AM – 12:00 PM Private Baseball Lesson | Professional or Collegiate Level …" at bounding box center [541, 178] width 174 height 66
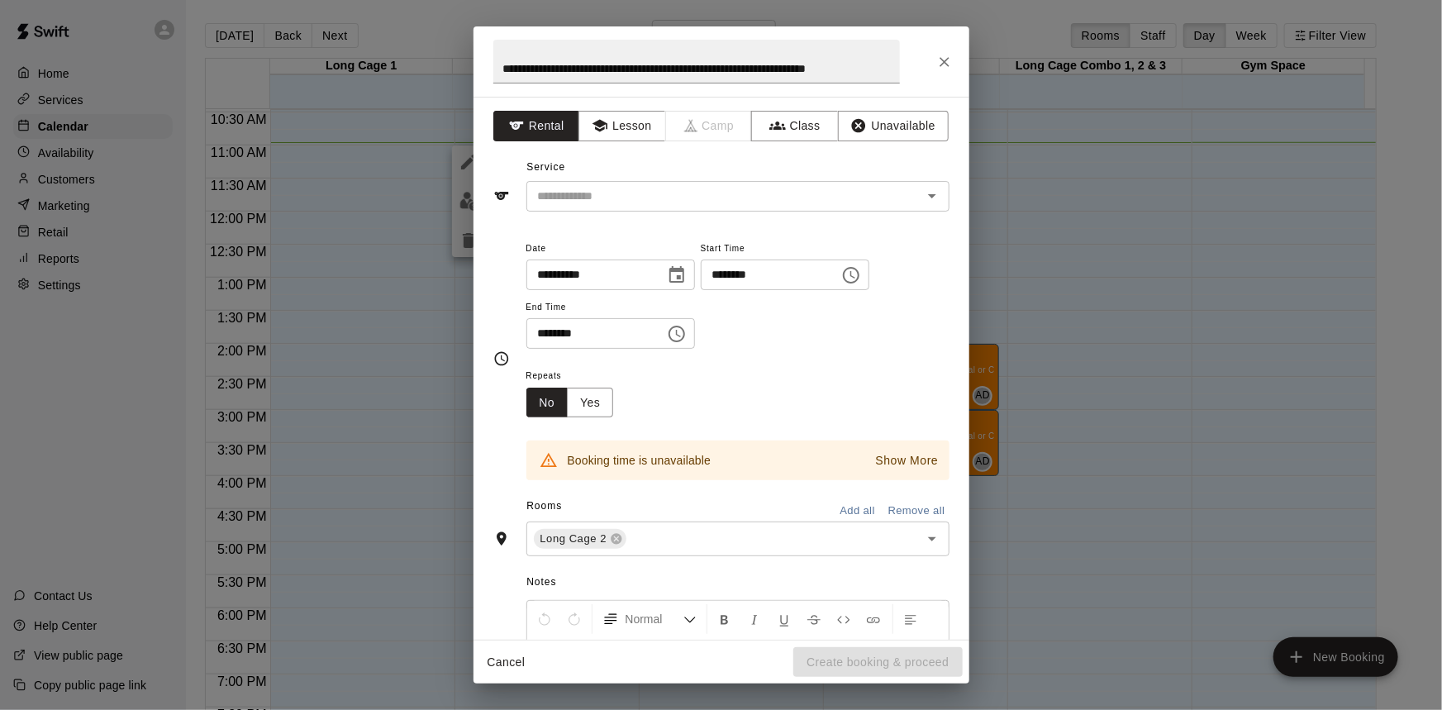
click at [887, 667] on div "Cancel Create booking & proceed" at bounding box center [721, 662] width 496 height 44
click at [1028, 184] on div "**********" at bounding box center [721, 355] width 1442 height 710
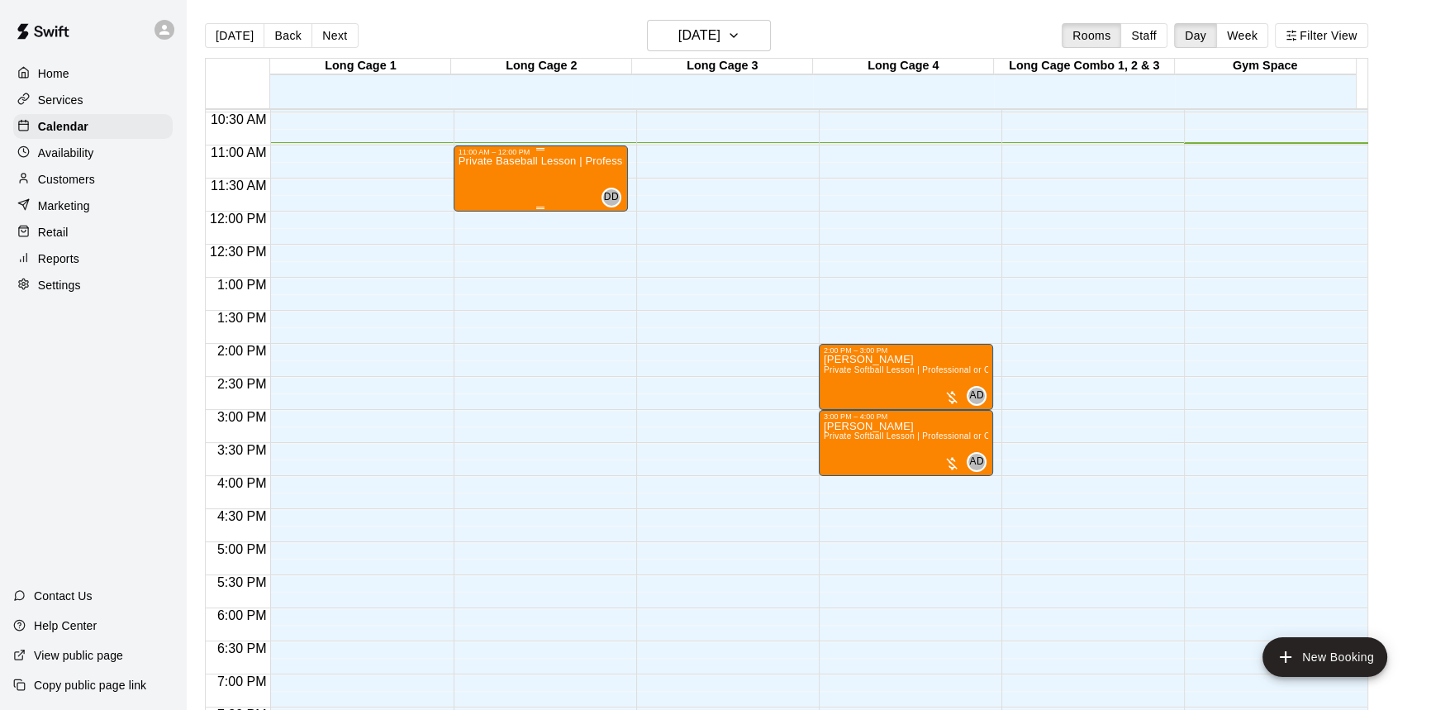
click at [496, 184] on div "Private Baseball Lesson | Professional or Collegiate Level Coach | 1 hour" at bounding box center [540, 511] width 164 height 710
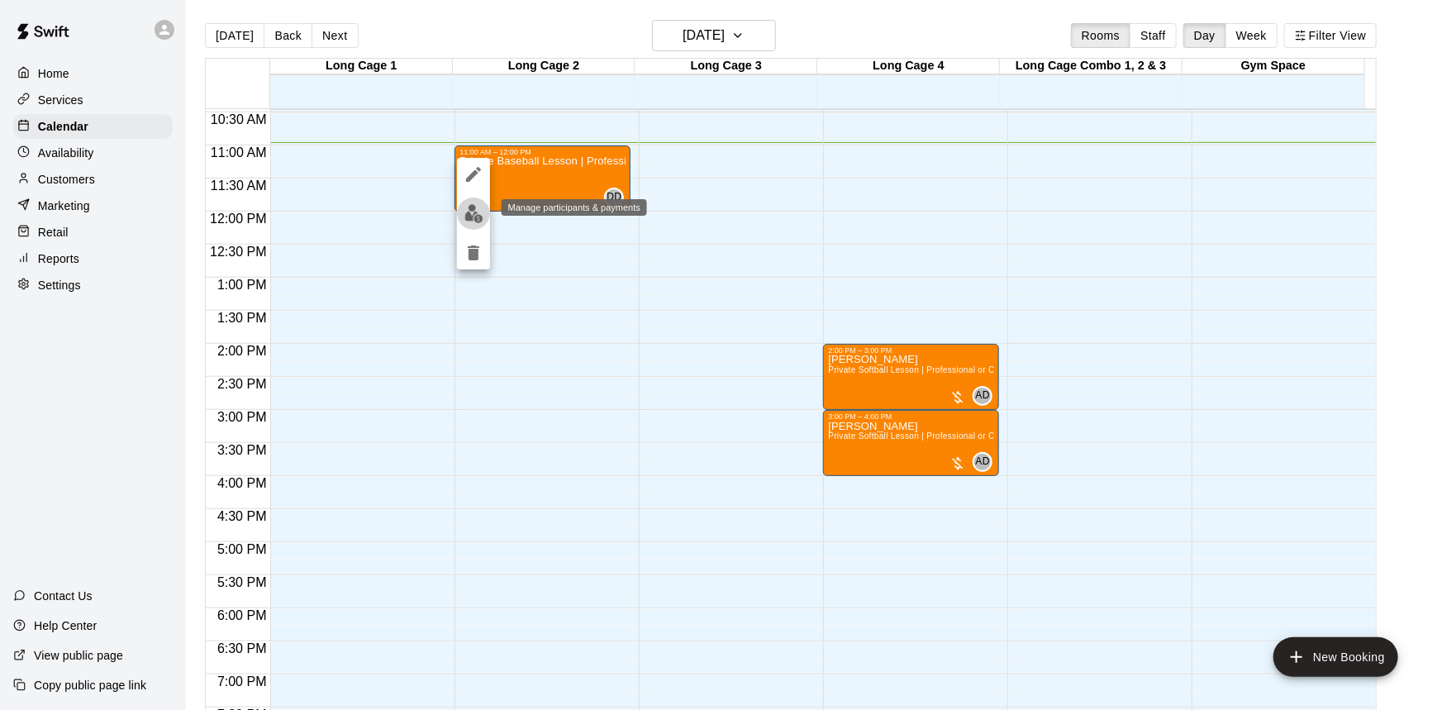
click at [476, 209] on img "edit" at bounding box center [473, 213] width 19 height 19
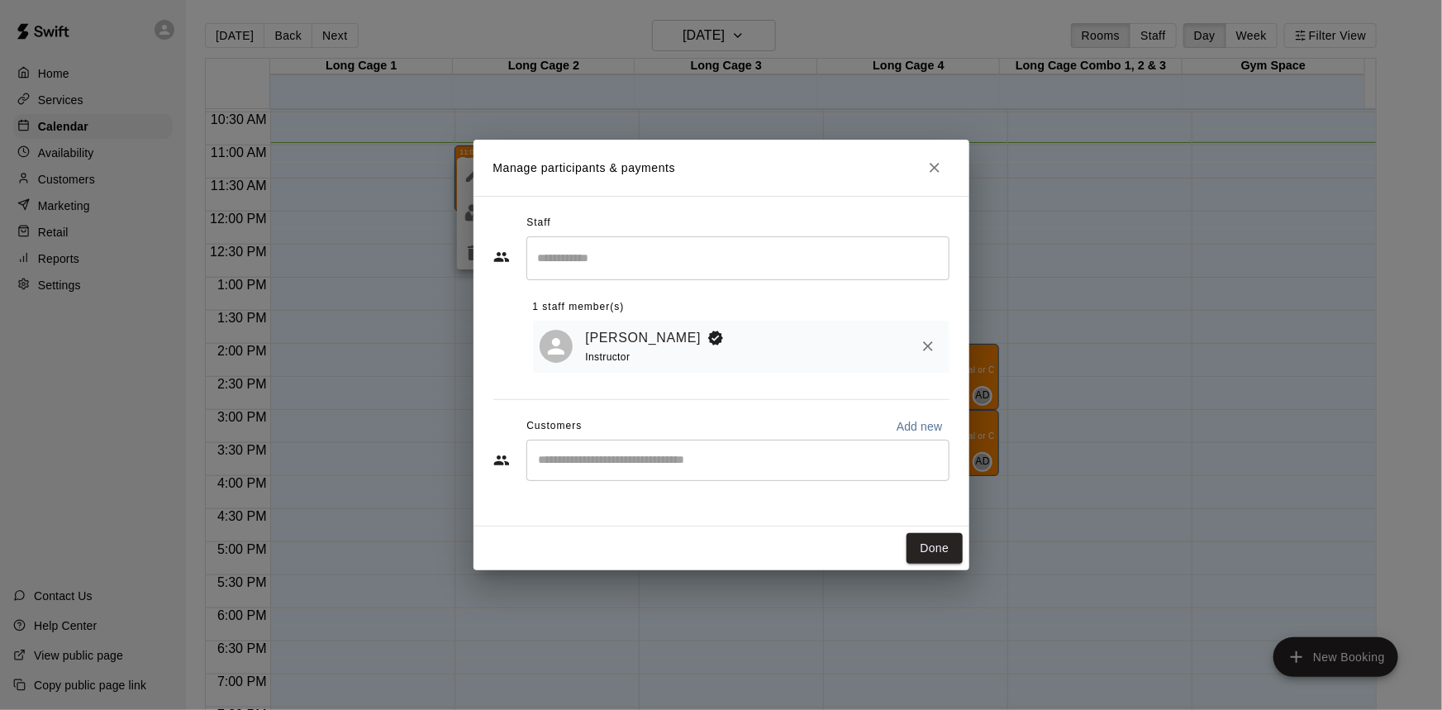
click at [684, 459] on input "Start typing to search customers..." at bounding box center [738, 460] width 408 height 17
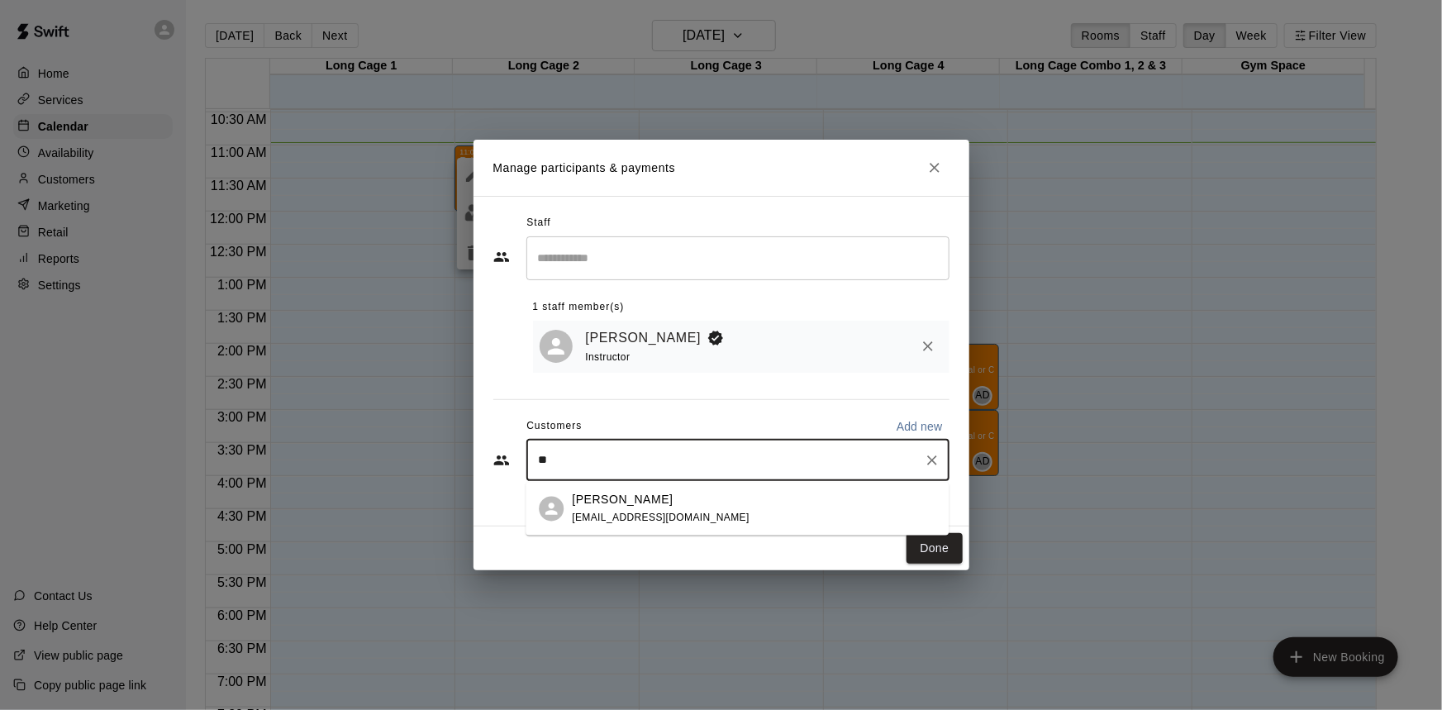
type input "*"
drag, startPoint x: 897, startPoint y: 447, endPoint x: 898, endPoint y: 458, distance: 10.8
click at [897, 455] on div "​" at bounding box center [737, 459] width 423 height 41
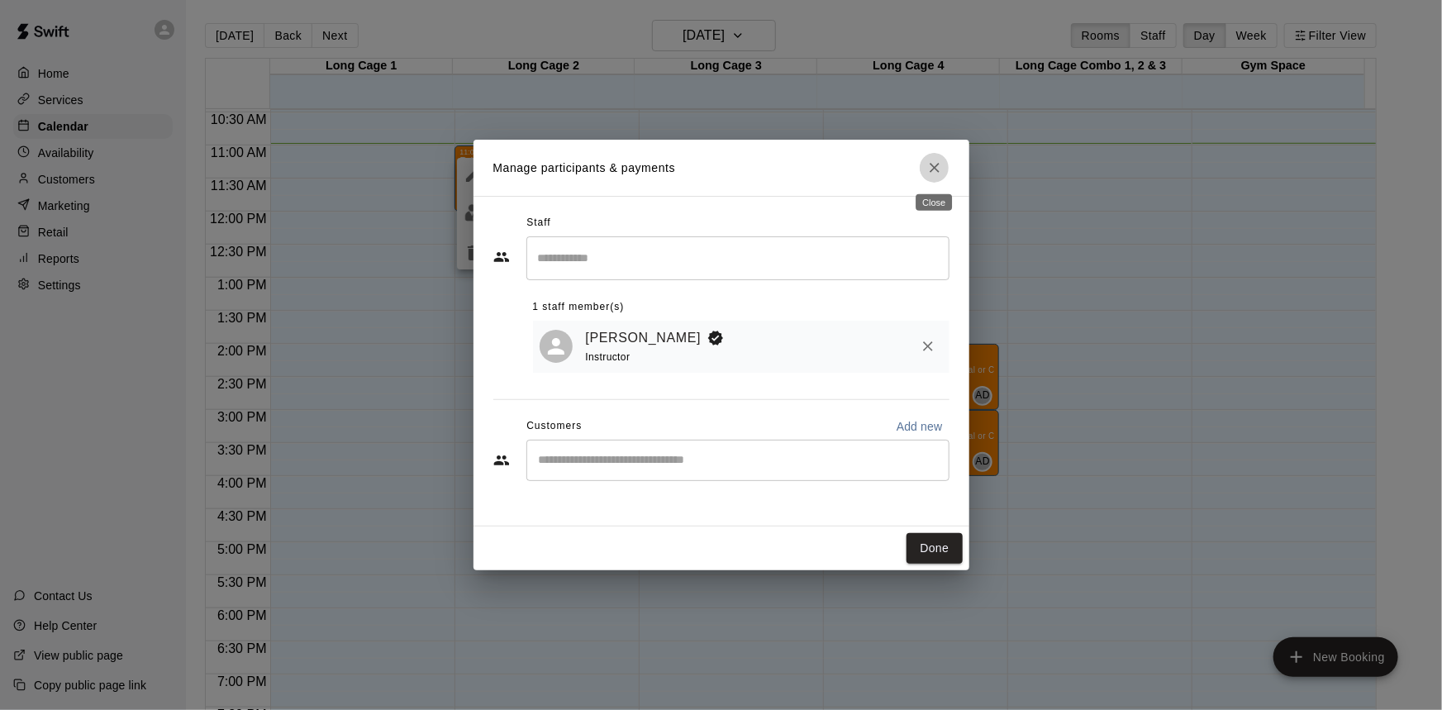
click at [944, 163] on button "Close" at bounding box center [934, 168] width 30 height 30
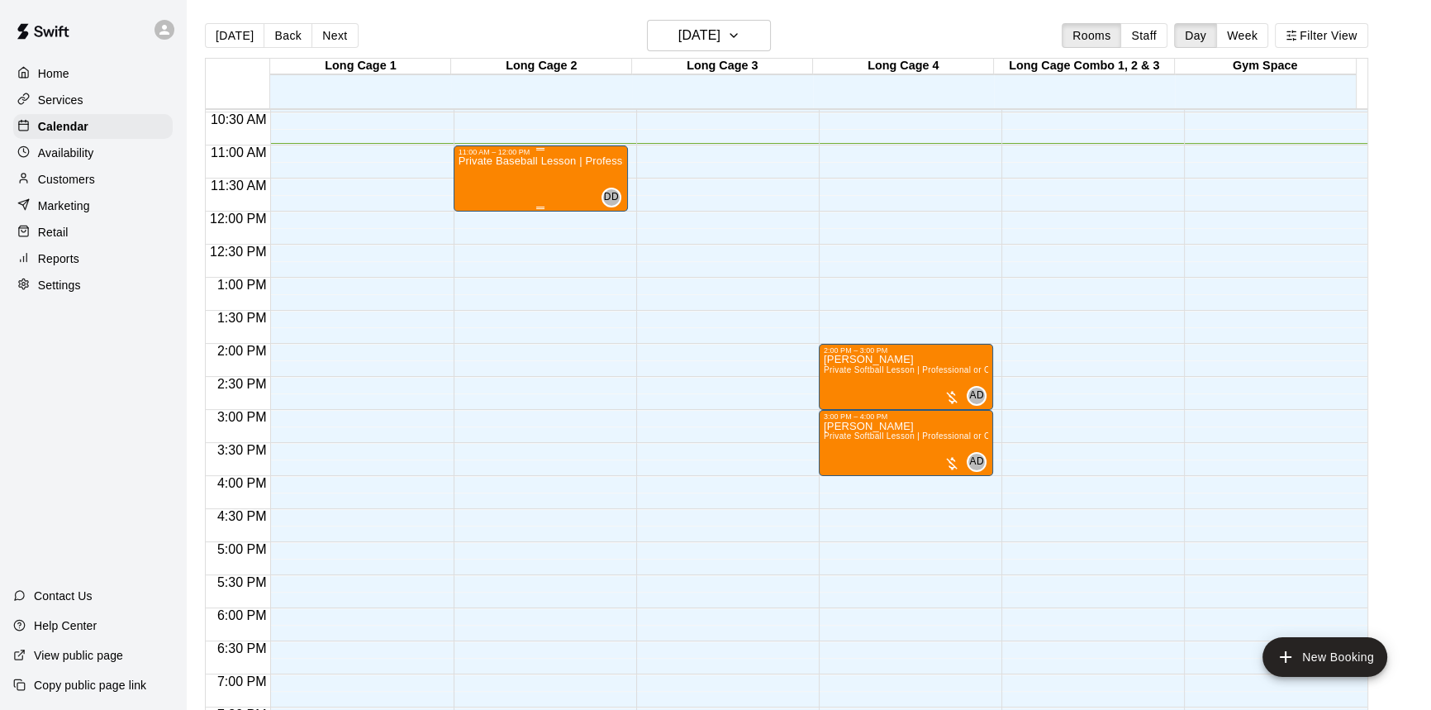
click at [568, 161] on p "Private Baseball Lesson | Professional or Collegiate Level Coach | 1 hour" at bounding box center [540, 161] width 164 height 0
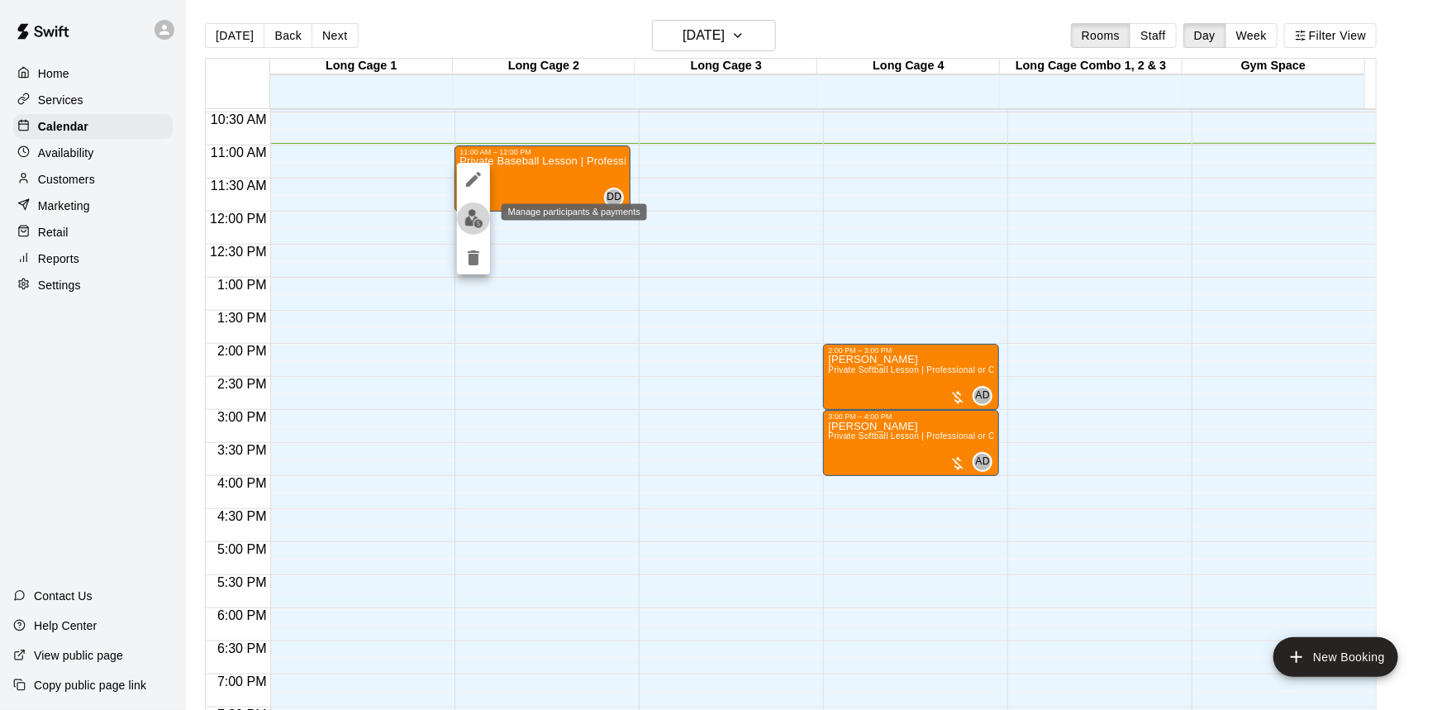
click at [475, 213] on img "edit" at bounding box center [473, 218] width 19 height 19
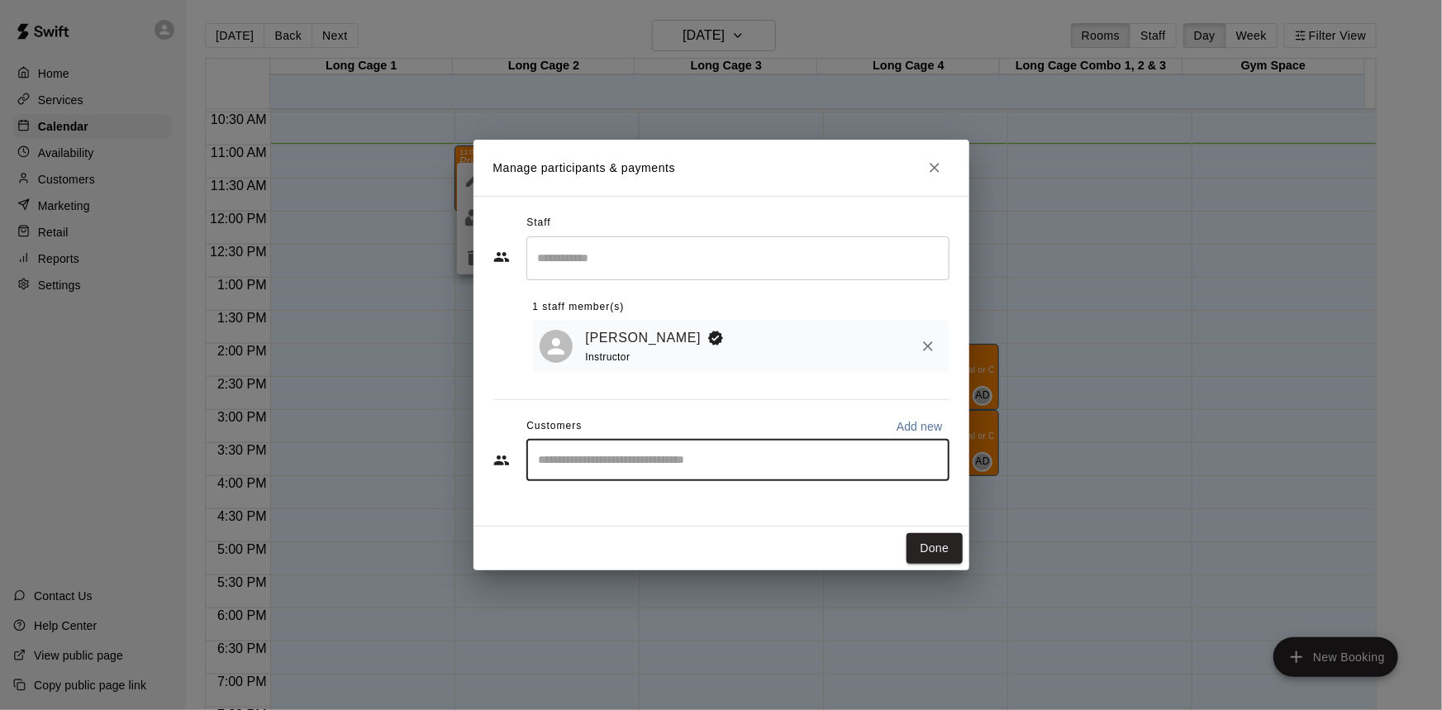
click at [591, 458] on input "Start typing to search customers..." at bounding box center [738, 460] width 408 height 17
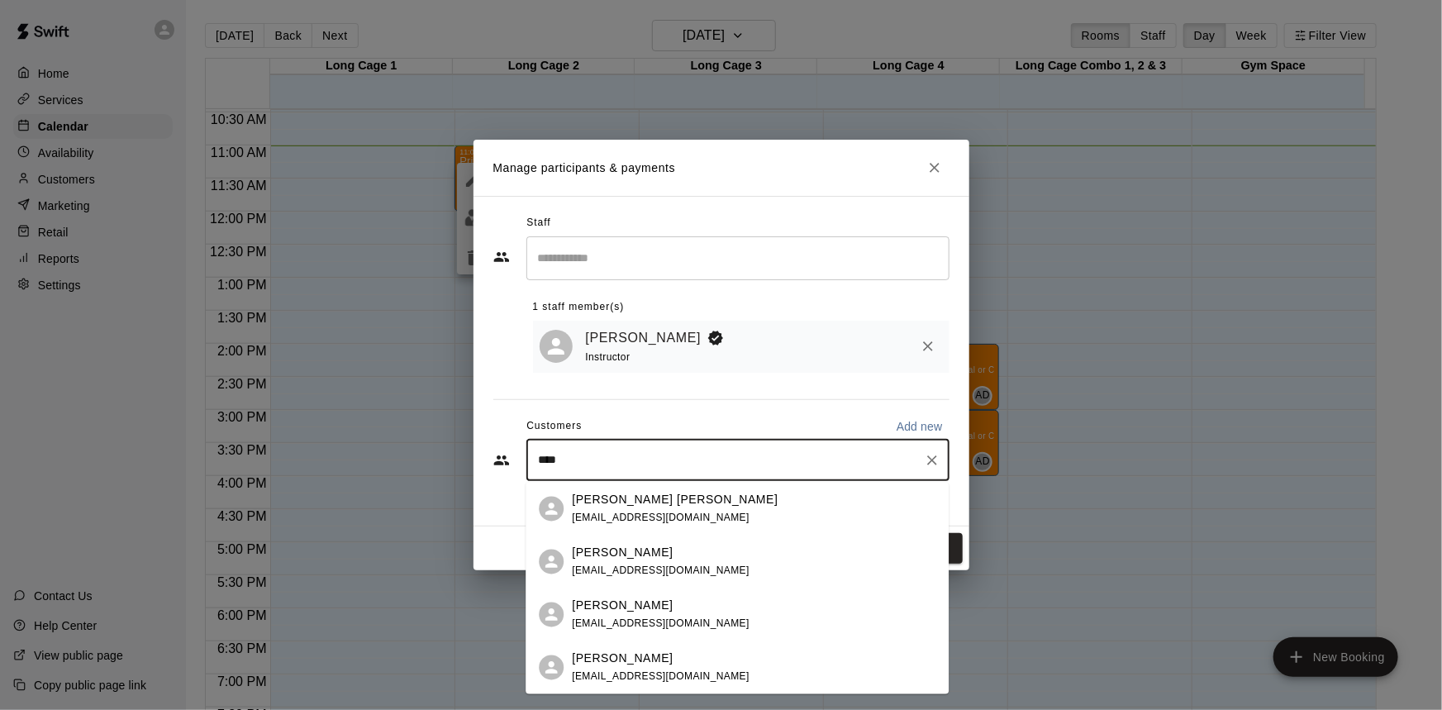
type input "*****"
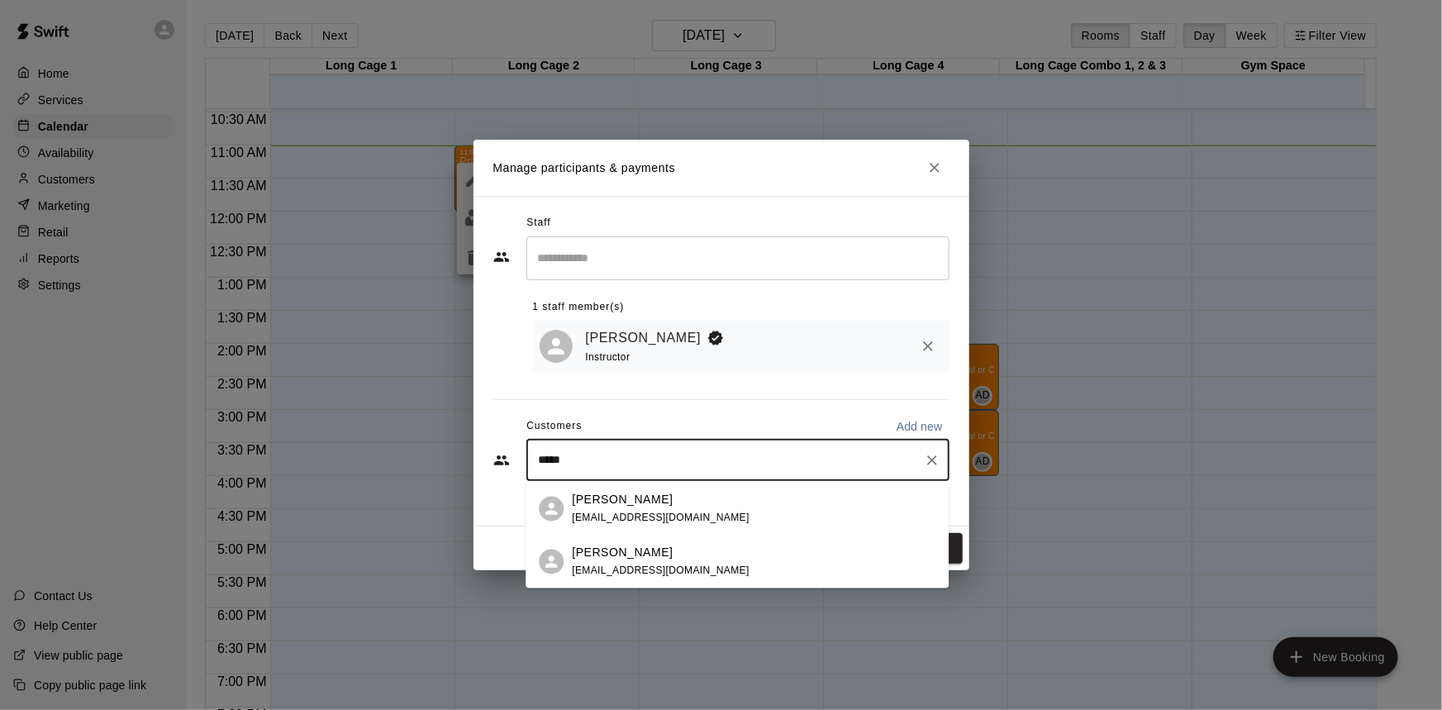
click at [784, 507] on div "[PERSON_NAME] [EMAIL_ADDRESS][DOMAIN_NAME]" at bounding box center [753, 509] width 363 height 36
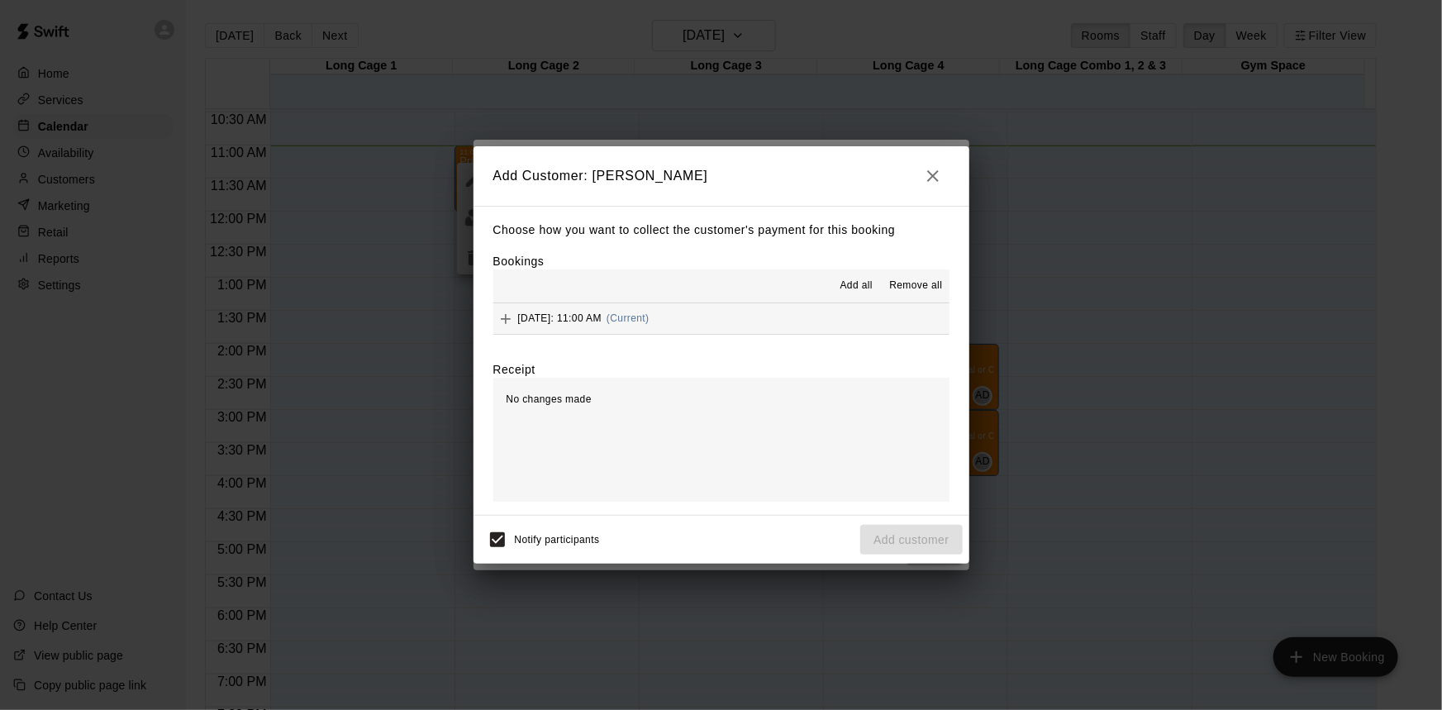
drag, startPoint x: 562, startPoint y: 321, endPoint x: 570, endPoint y: 316, distance: 9.2
click at [570, 316] on span "[DATE]: 11:00 AM" at bounding box center [560, 318] width 84 height 12
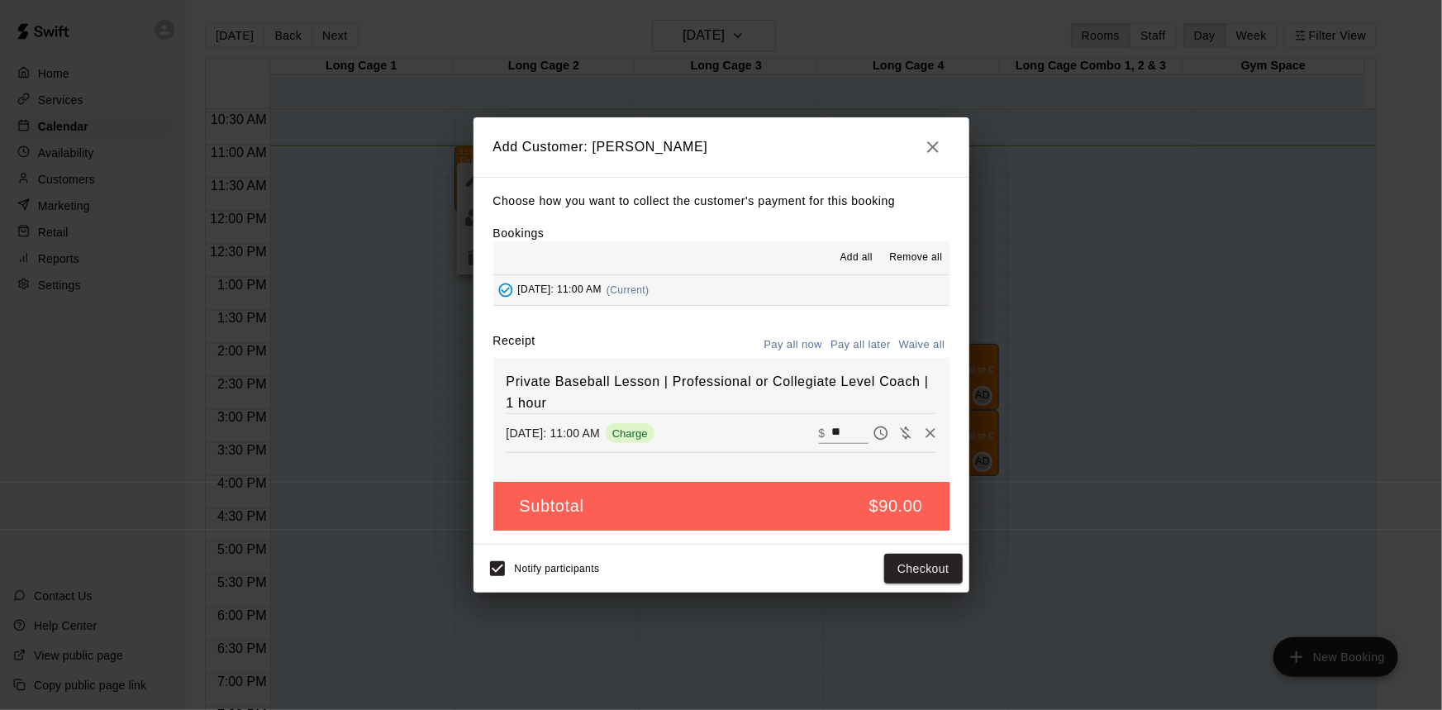
click at [849, 340] on button "Pay all later" at bounding box center [860, 345] width 69 height 26
click at [905, 558] on button "Add customer" at bounding box center [911, 568] width 102 height 31
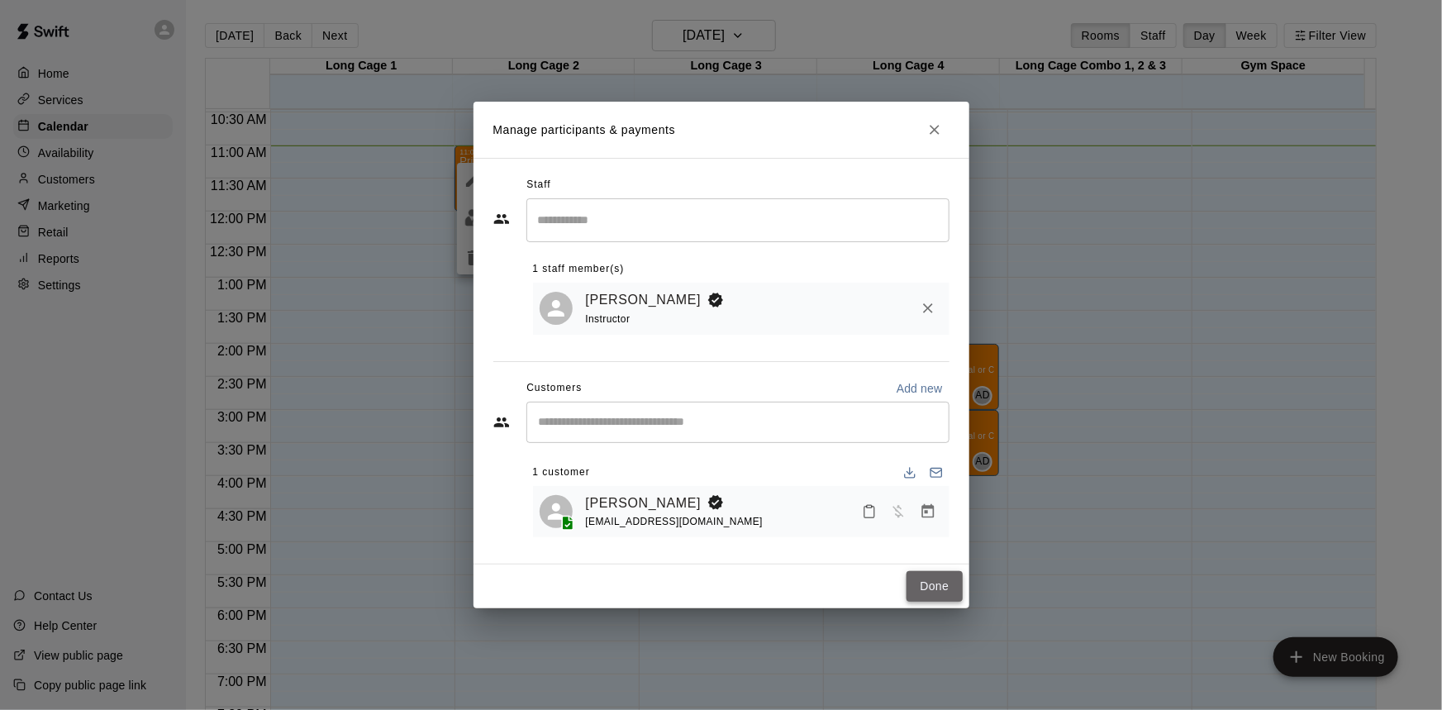
click at [929, 587] on button "Done" at bounding box center [933, 586] width 55 height 31
